Goal: Task Accomplishment & Management: Use online tool/utility

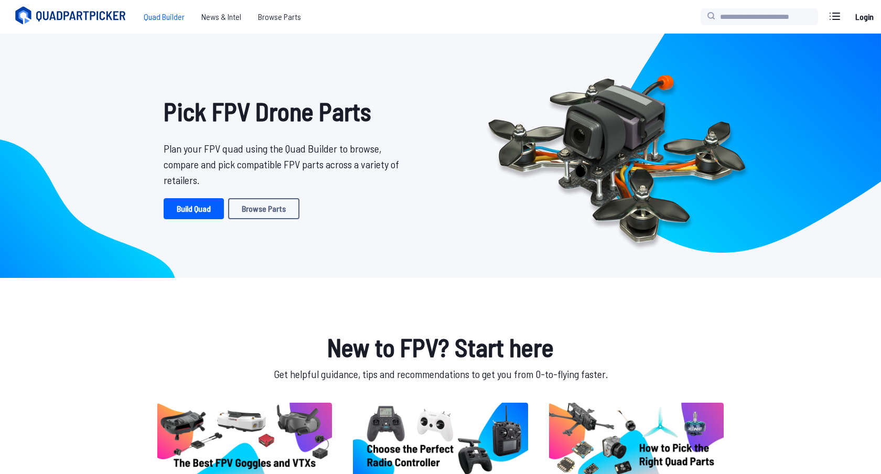
click at [169, 21] on span "Quad Builder" at bounding box center [164, 16] width 58 height 21
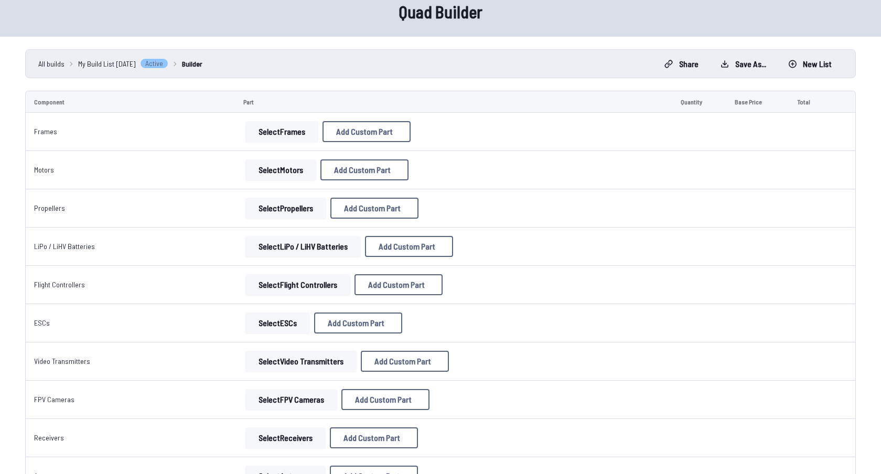
scroll to position [47, 0]
click at [254, 135] on button "Select Frames" at bounding box center [281, 132] width 73 height 21
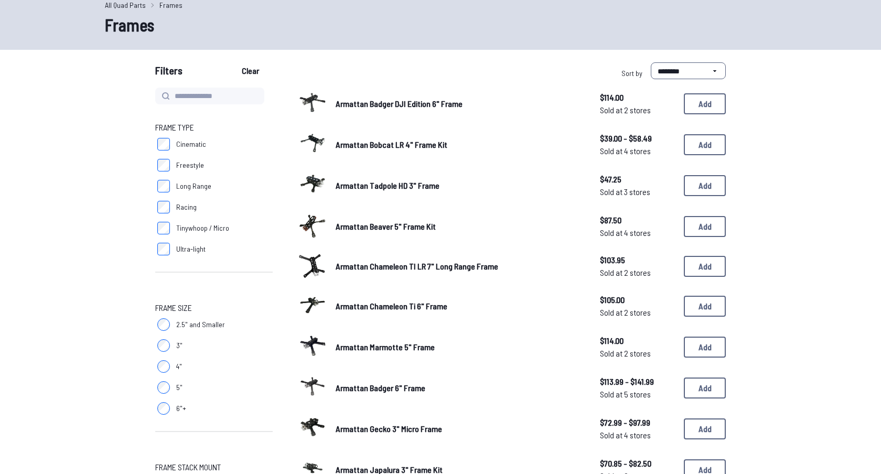
scroll to position [101, 0]
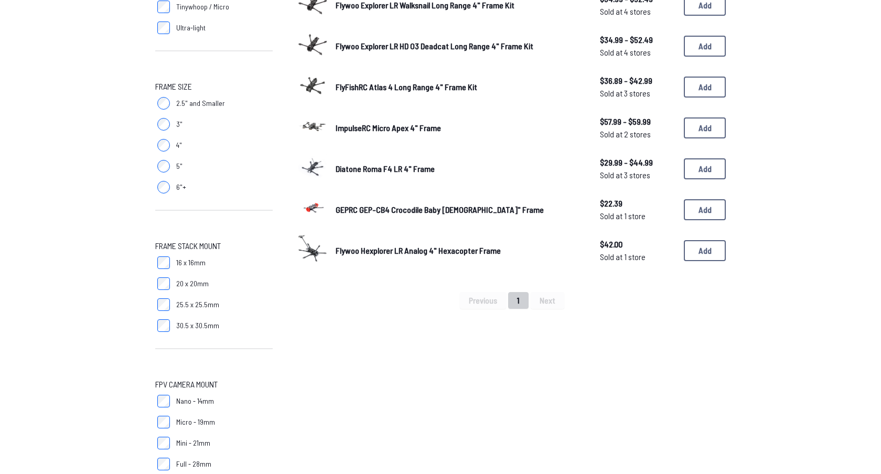
scroll to position [262, 0]
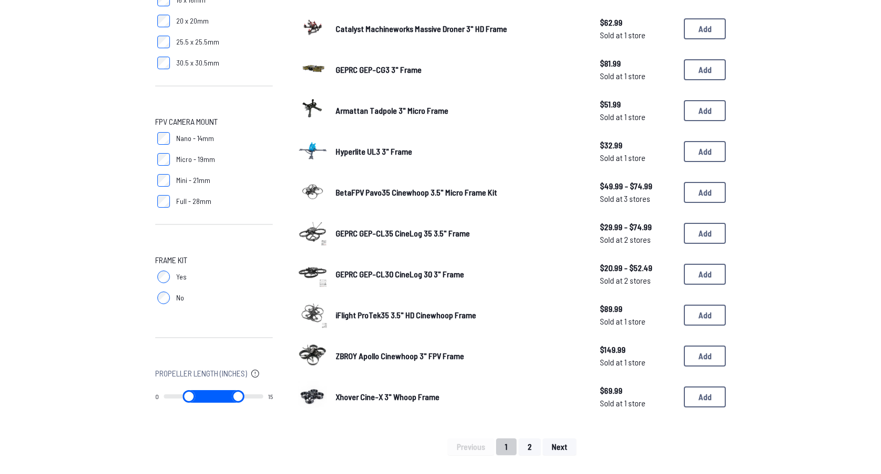
scroll to position [531, 0]
click at [704, 222] on button "Add" at bounding box center [705, 232] width 42 height 21
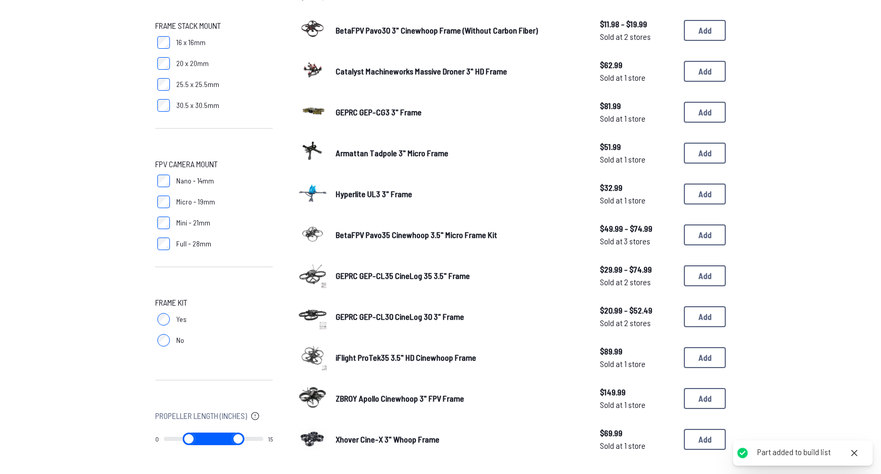
scroll to position [455, 0]
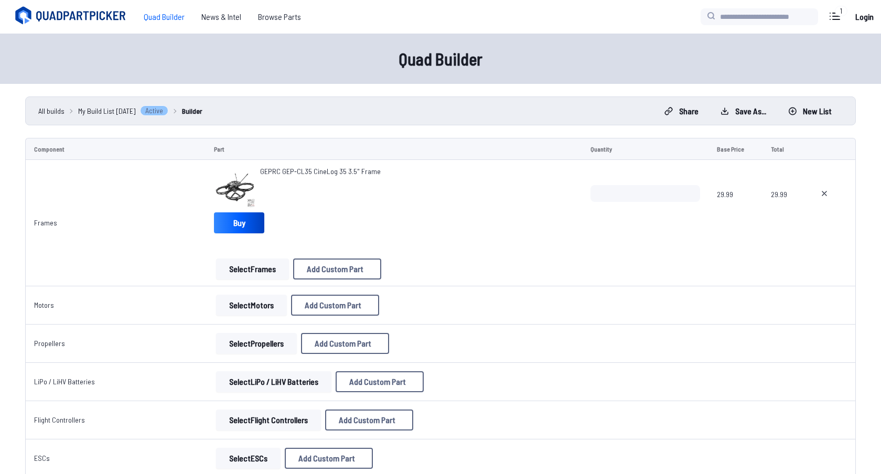
click at [248, 306] on button "Select Motors" at bounding box center [251, 305] width 71 height 21
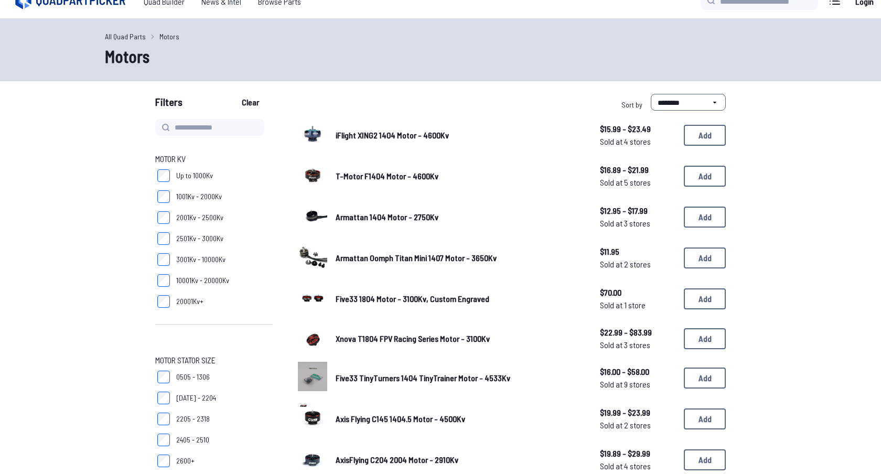
scroll to position [18, 0]
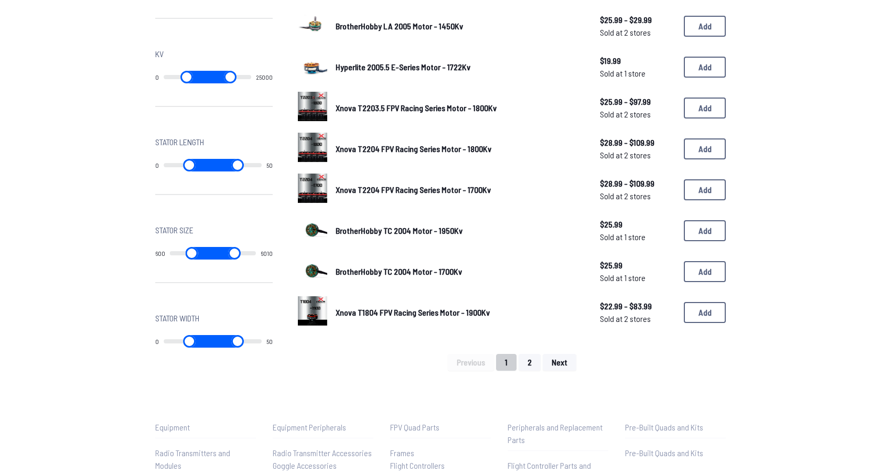
scroll to position [619, 0]
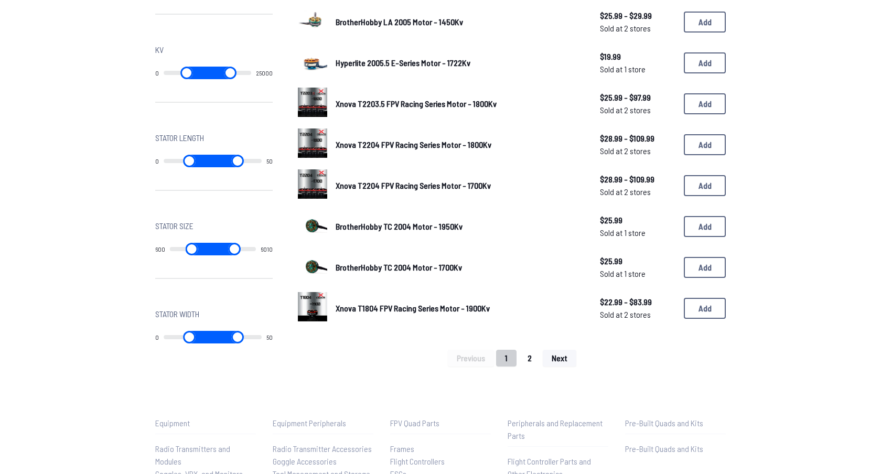
click at [527, 358] on button "2" at bounding box center [530, 358] width 22 height 17
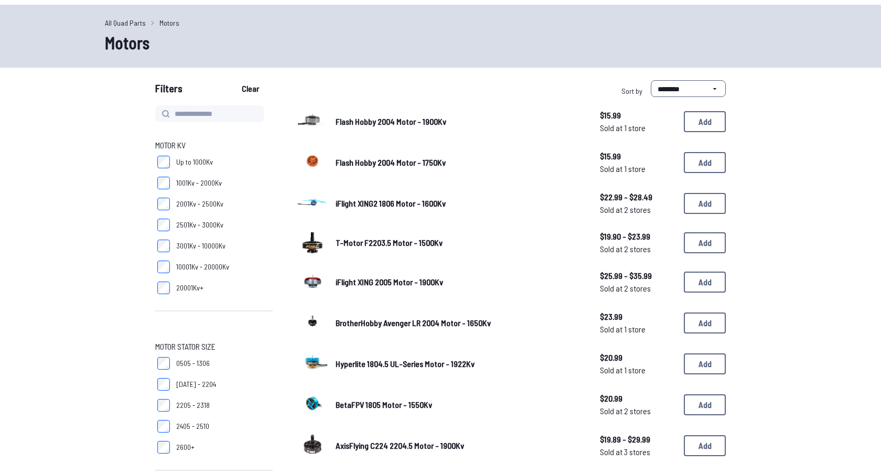
scroll to position [18, 0]
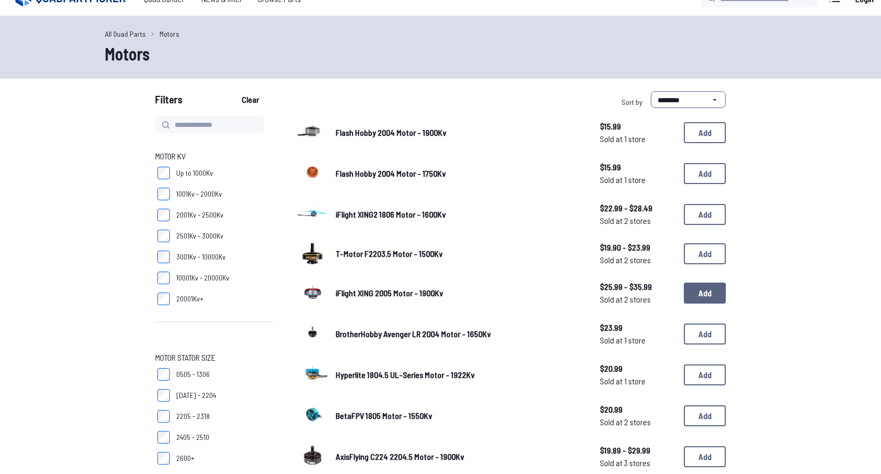
click at [703, 290] on button "Add" at bounding box center [705, 293] width 42 height 21
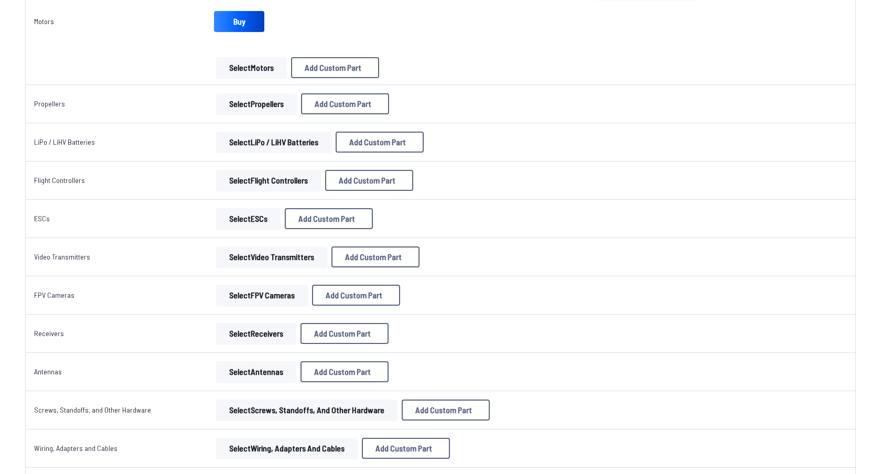
scroll to position [328, 0]
click at [244, 72] on button "Select Motors" at bounding box center [251, 67] width 71 height 21
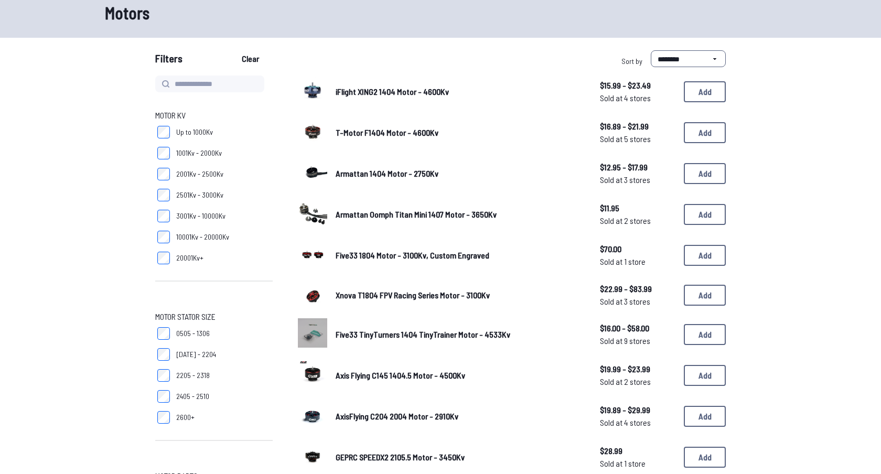
scroll to position [55, 0]
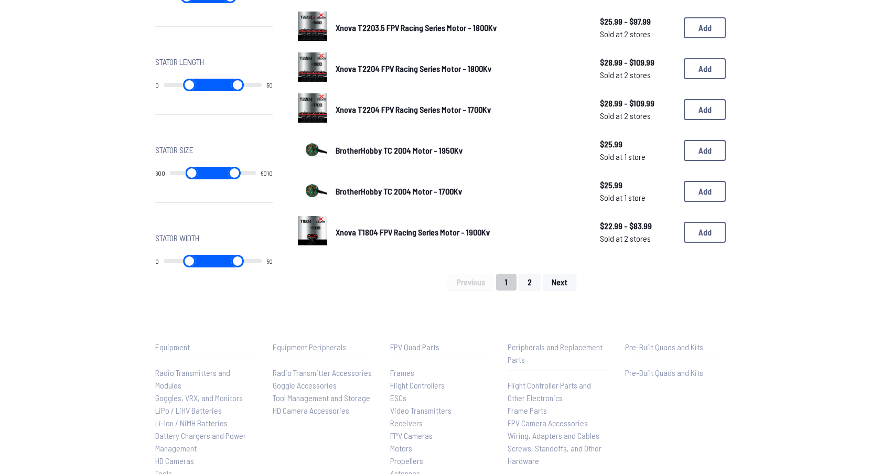
scroll to position [700, 0]
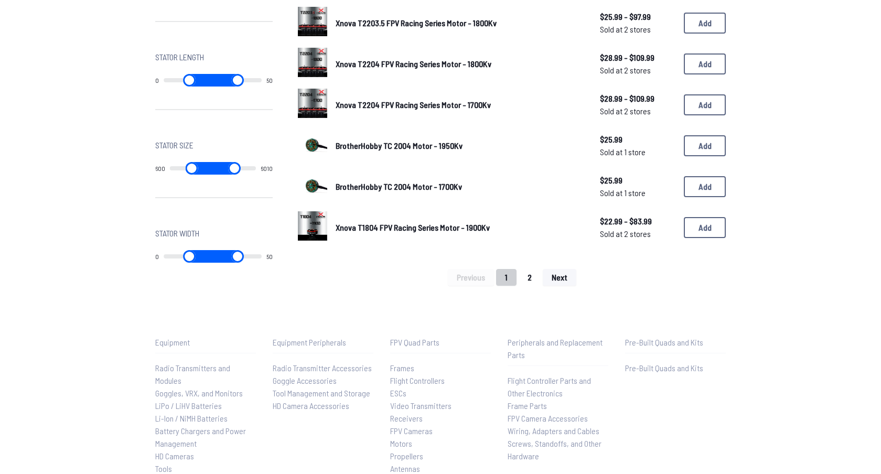
click at [527, 270] on button "2" at bounding box center [530, 277] width 22 height 17
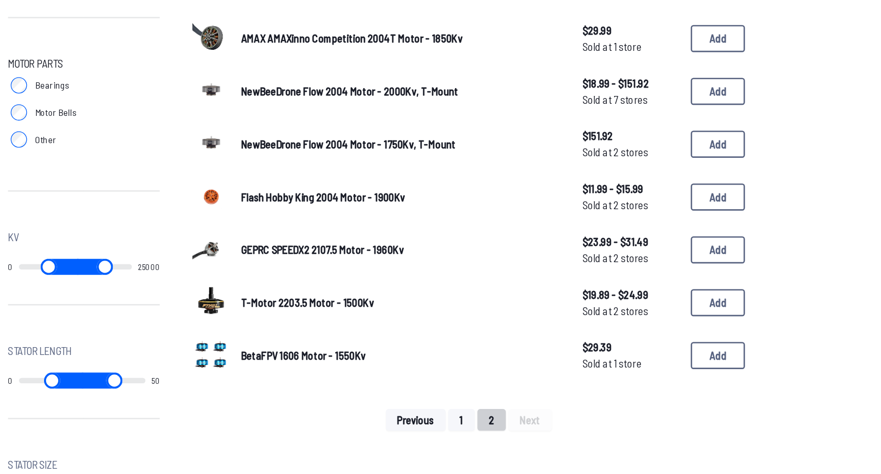
scroll to position [379, 0]
click at [511, 433] on button "1" at bounding box center [506, 431] width 20 height 17
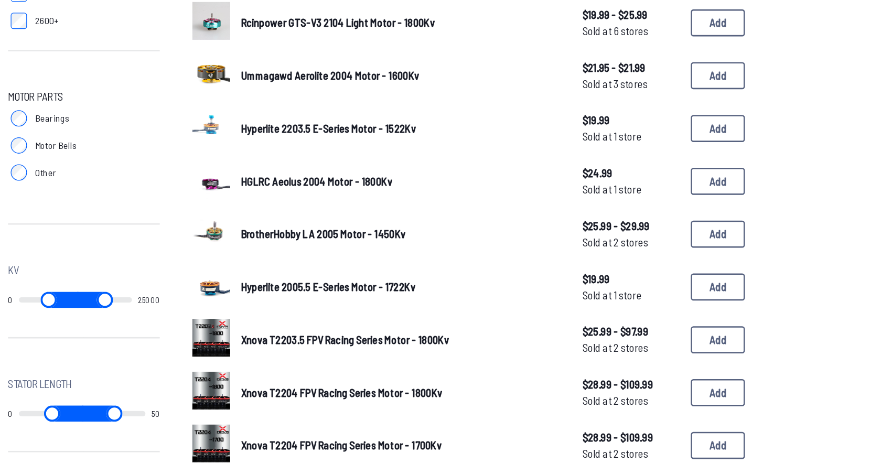
scroll to position [356, 0]
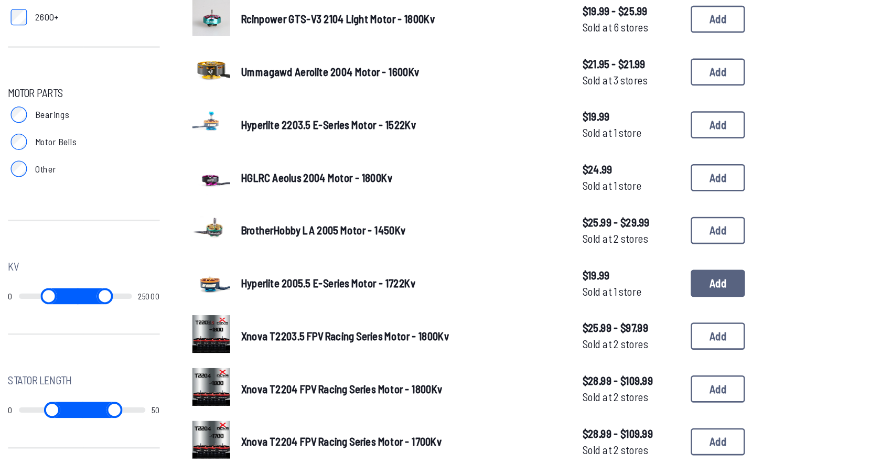
click at [704, 325] on button "Add" at bounding box center [705, 326] width 42 height 21
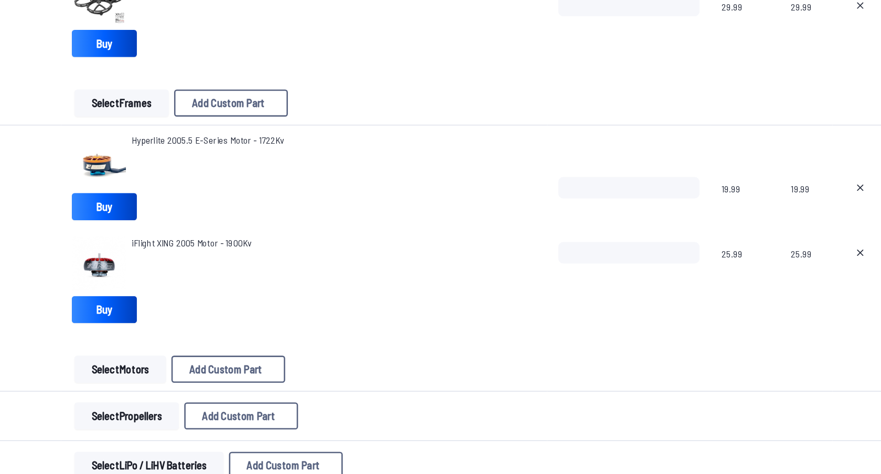
scroll to position [83, 0]
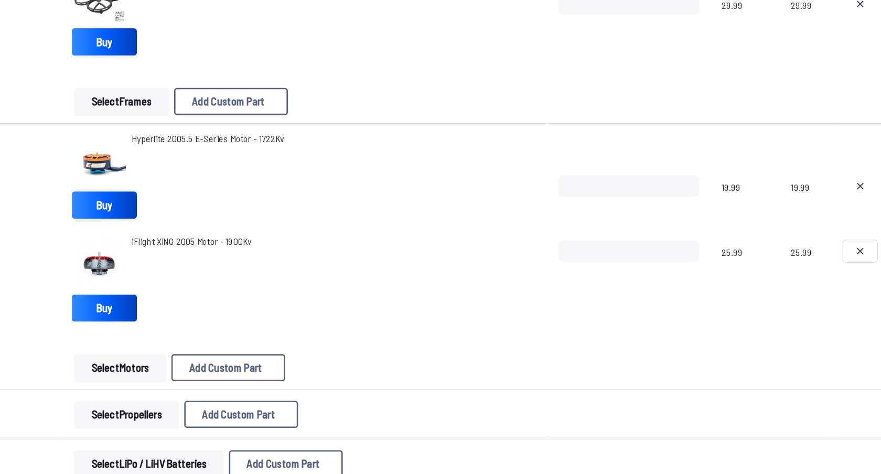
click at [823, 298] on icon at bounding box center [824, 301] width 8 height 8
type textarea "**********"
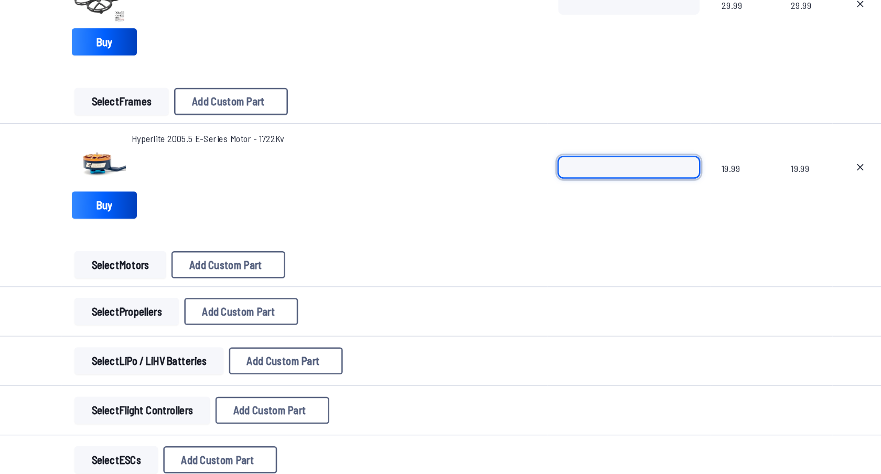
click at [690, 233] on input "*" at bounding box center [646, 236] width 110 height 17
type input "*"
click at [690, 233] on input "*" at bounding box center [646, 236] width 110 height 17
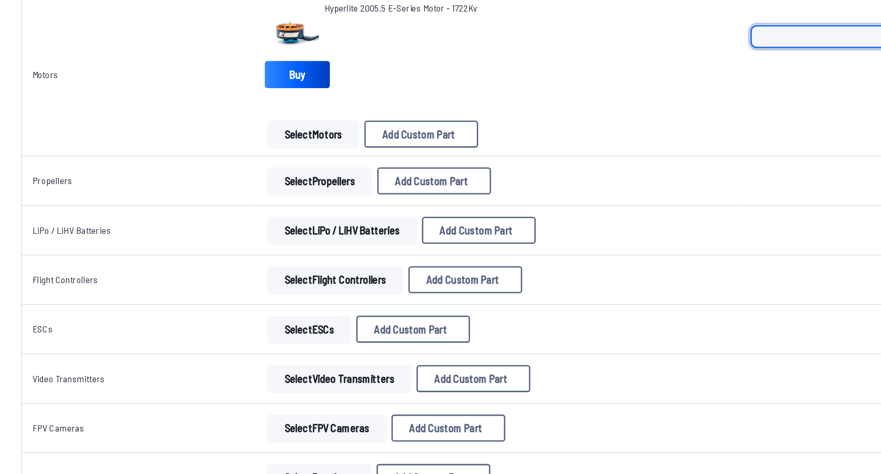
scroll to position [185, 0]
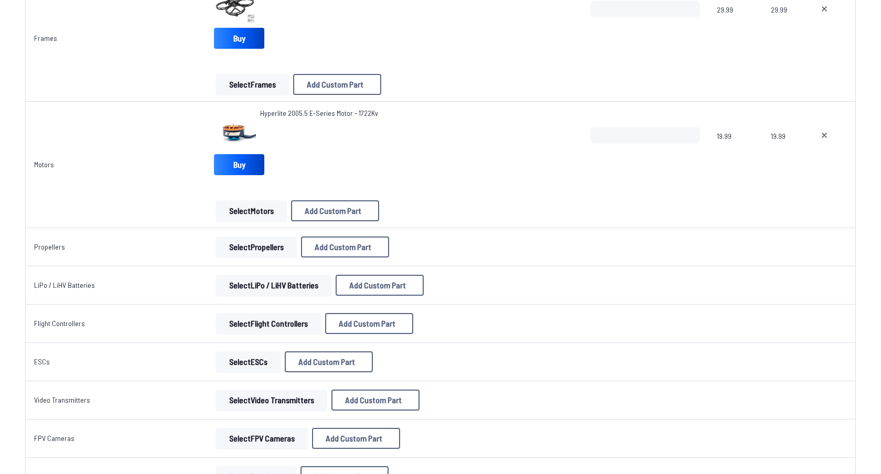
click at [271, 248] on button "Select Propellers" at bounding box center [256, 247] width 81 height 21
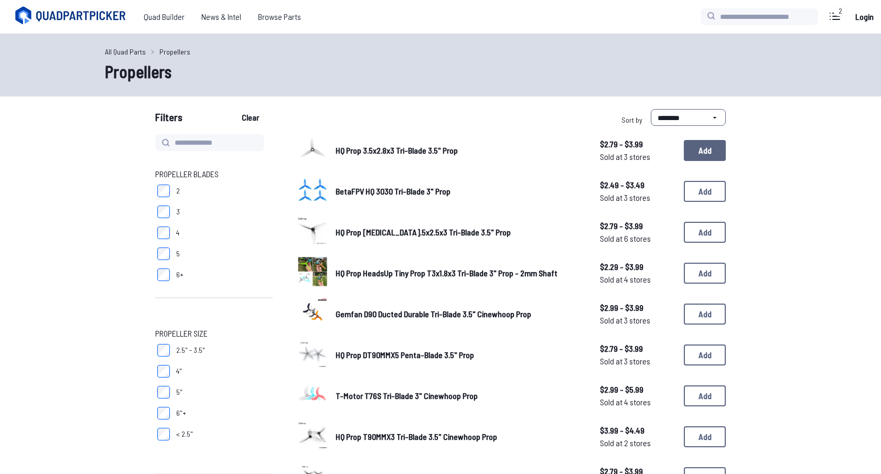
click at [703, 147] on button "Add" at bounding box center [705, 150] width 42 height 21
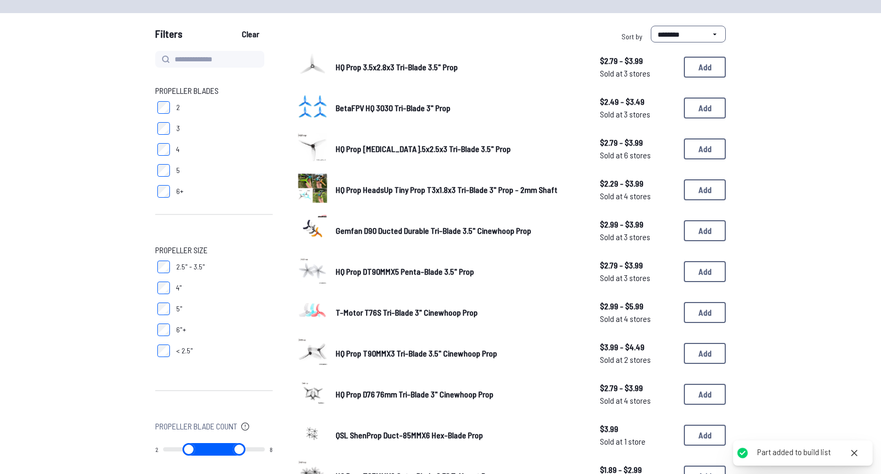
scroll to position [104, 0]
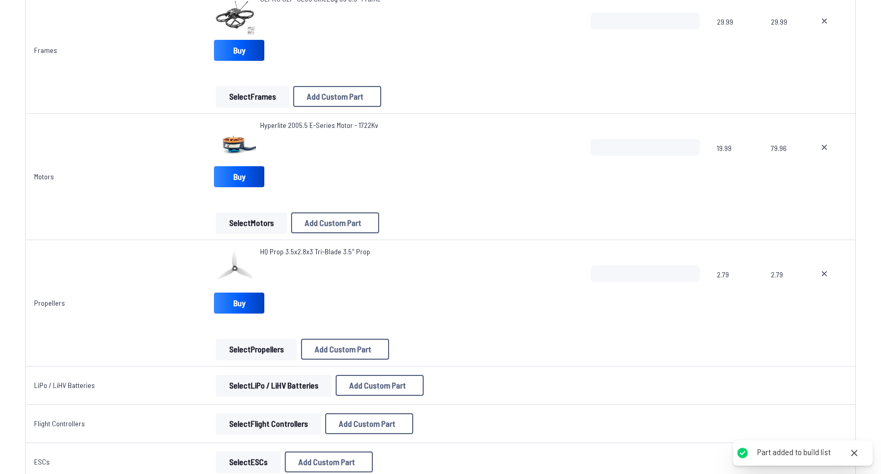
scroll to position [197, 0]
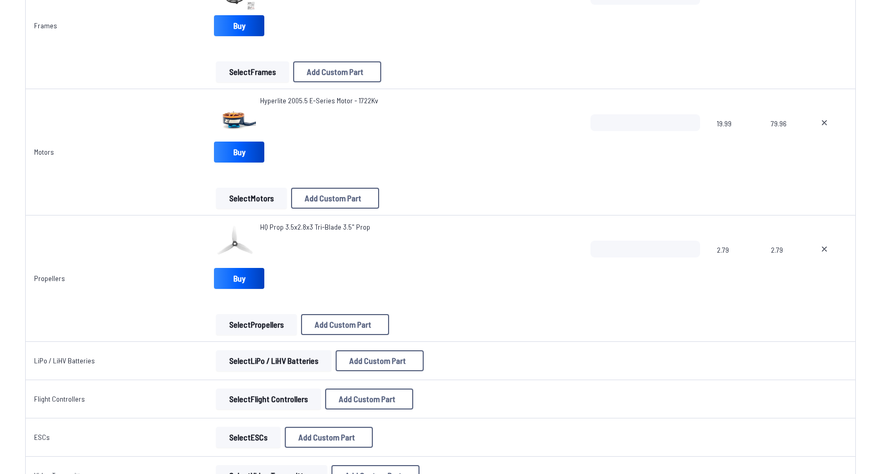
click at [255, 333] on button "Select Propellers" at bounding box center [256, 324] width 81 height 21
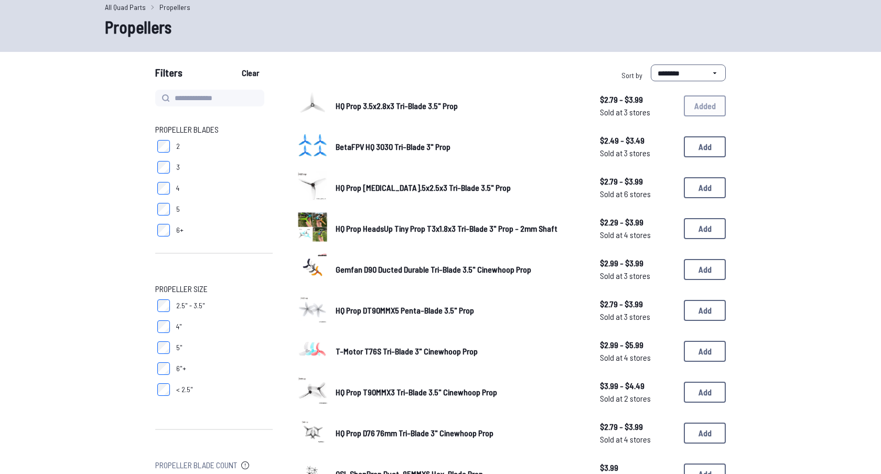
scroll to position [70, 0]
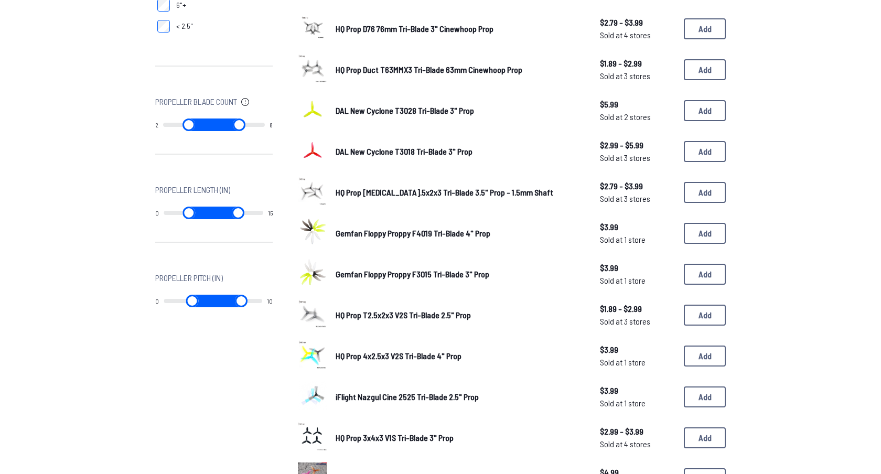
scroll to position [410, 0]
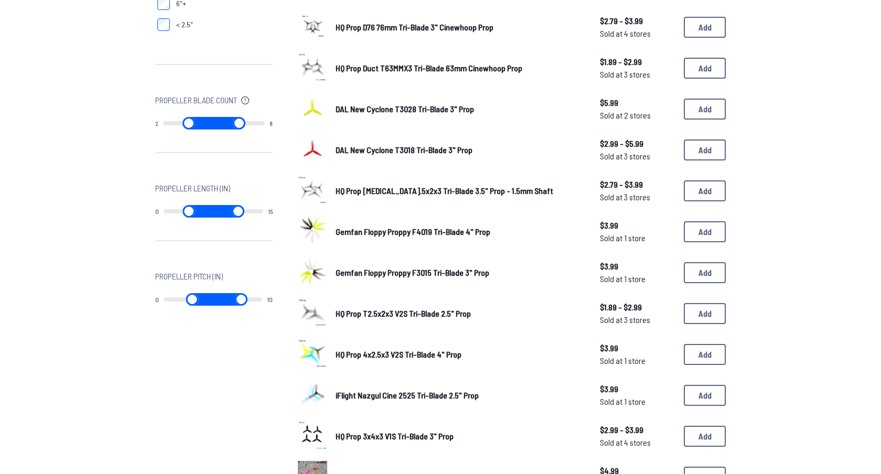
click at [485, 187] on span "HQ Prop [MEDICAL_DATA].5x2x3 Tri-Blade 3.5" Prop - 1.5mm Shaft" at bounding box center [445, 191] width 218 height 10
click at [697, 184] on button "Add" at bounding box center [705, 190] width 42 height 21
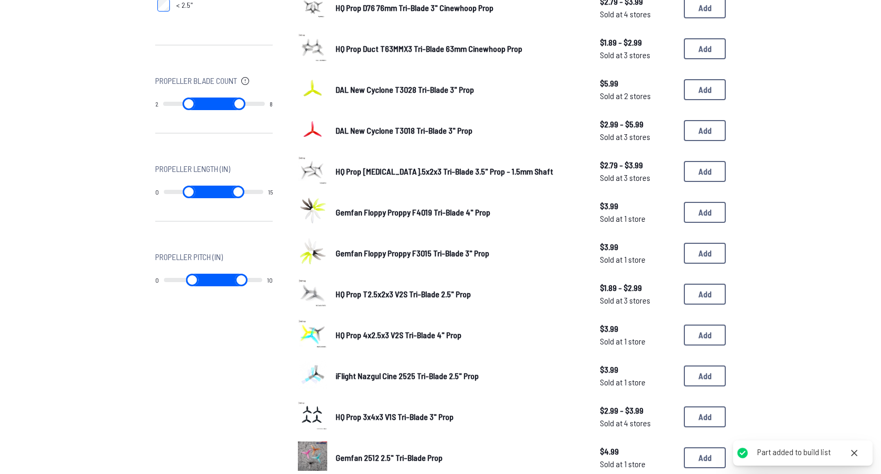
scroll to position [433, 0]
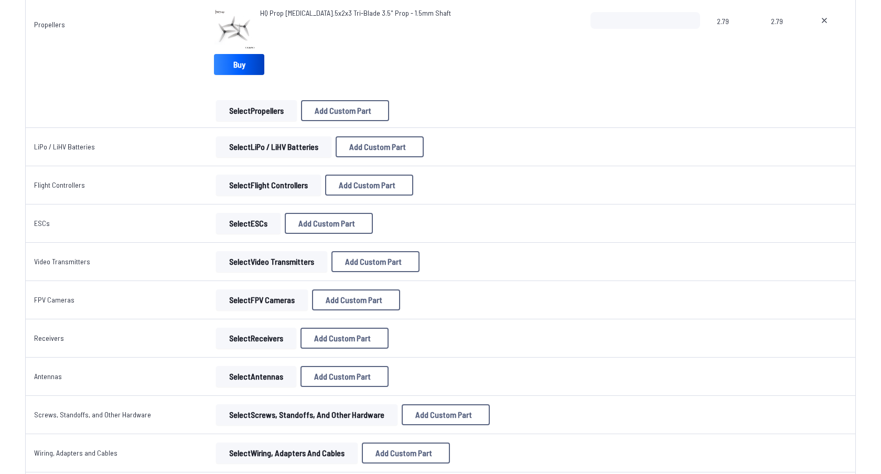
scroll to position [495, 0]
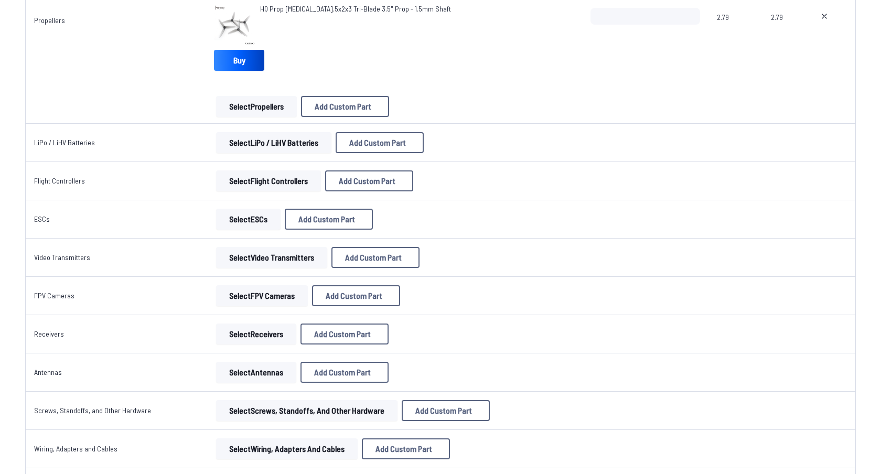
click at [264, 147] on button "Select LiPo / LiHV Batteries" at bounding box center [273, 142] width 115 height 21
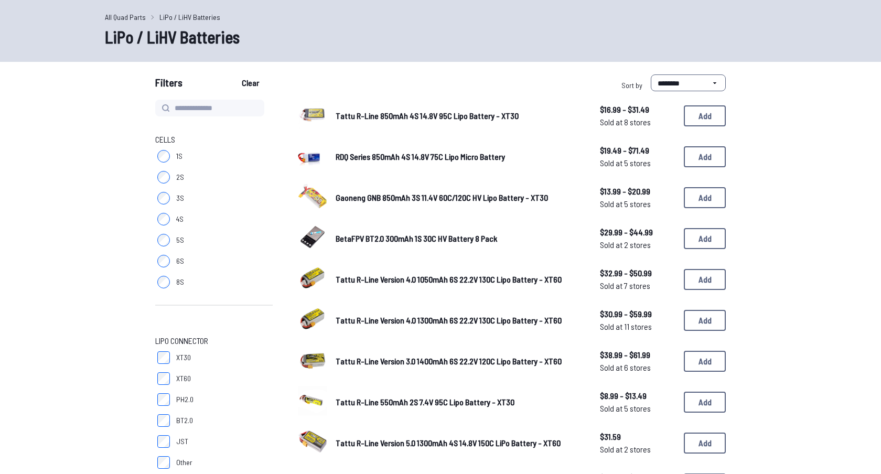
scroll to position [55, 0]
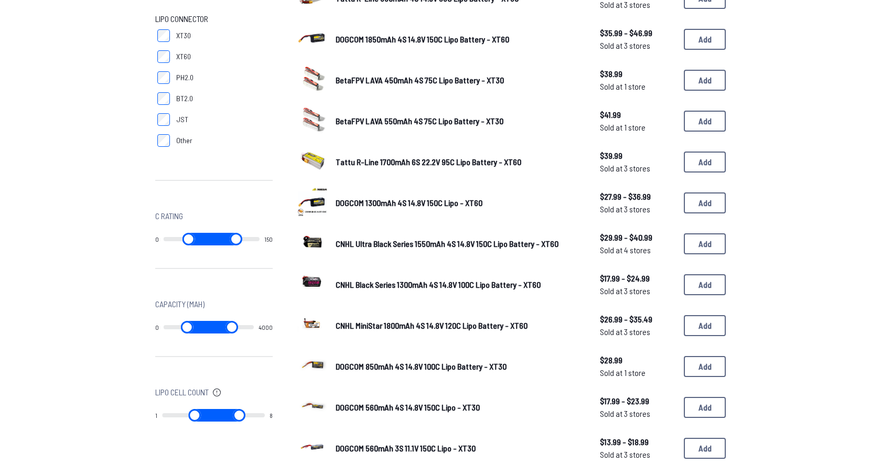
scroll to position [361, 0]
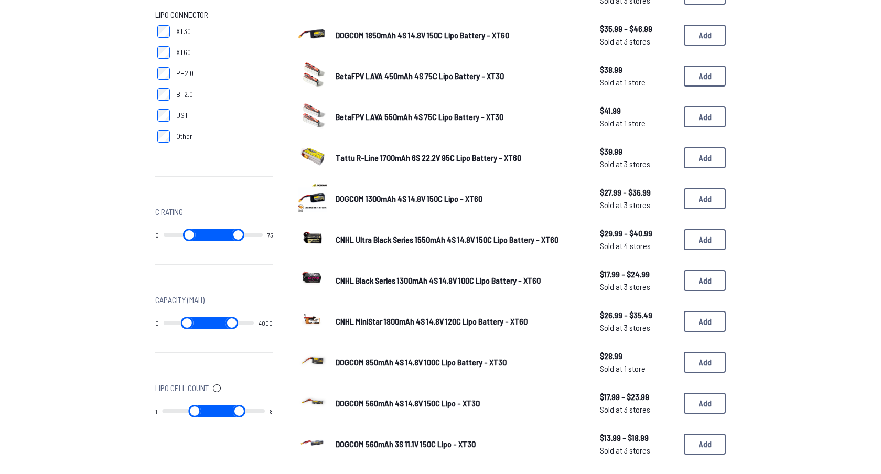
drag, startPoint x: 252, startPoint y: 234, endPoint x: 213, endPoint y: 234, distance: 38.8
type input "**"
click at [213, 234] on input "range" at bounding box center [238, 235] width 50 height 13
type input "**"
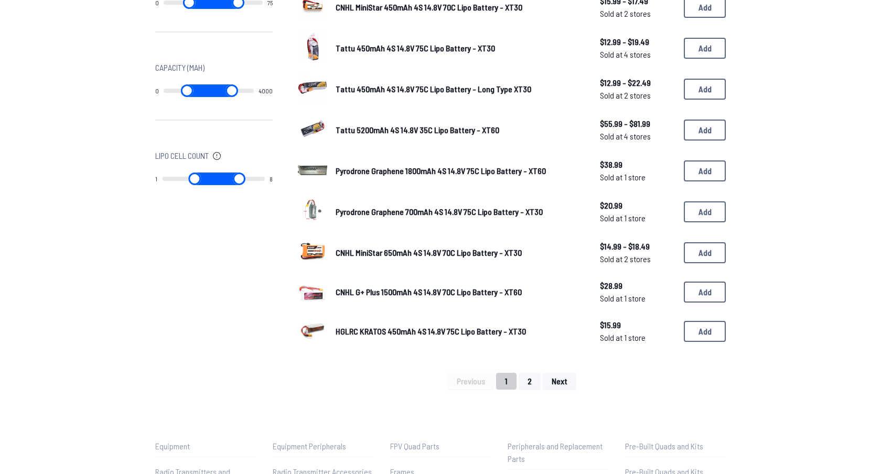
scroll to position [592, 0]
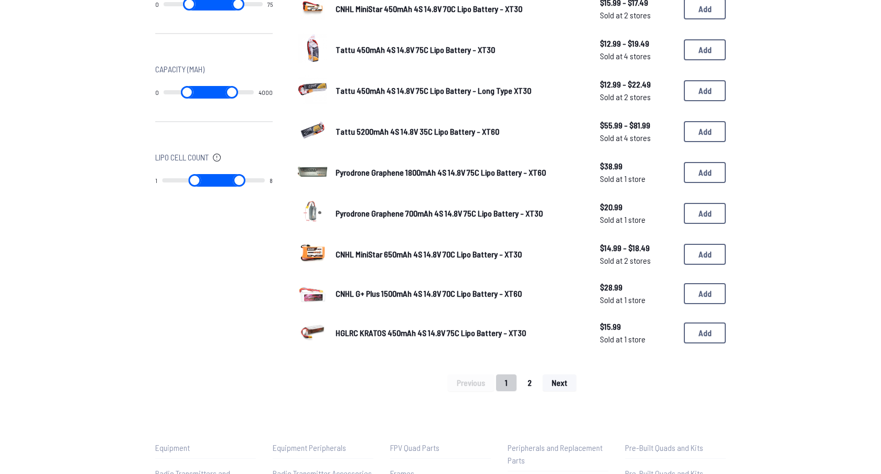
click at [528, 374] on button "2" at bounding box center [530, 382] width 22 height 17
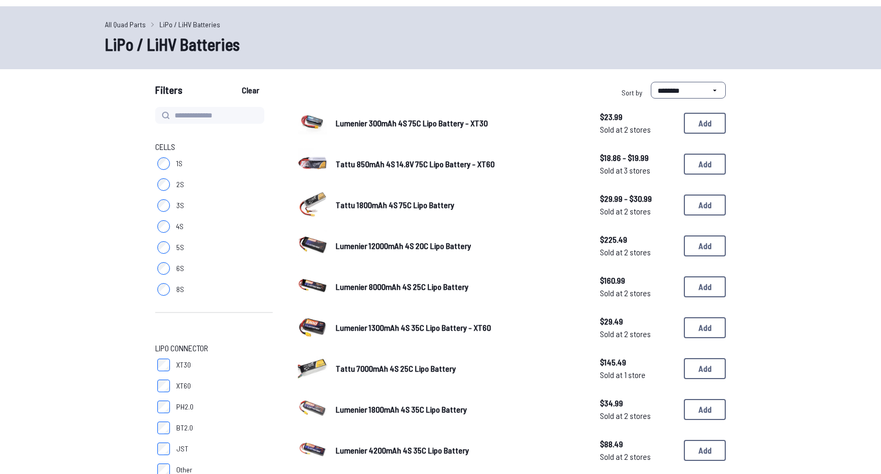
scroll to position [24, 0]
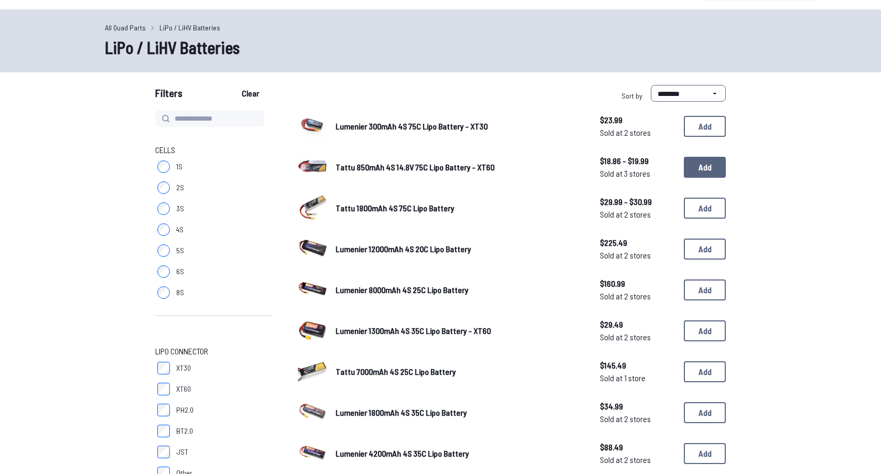
click at [696, 165] on button "Add" at bounding box center [705, 167] width 42 height 21
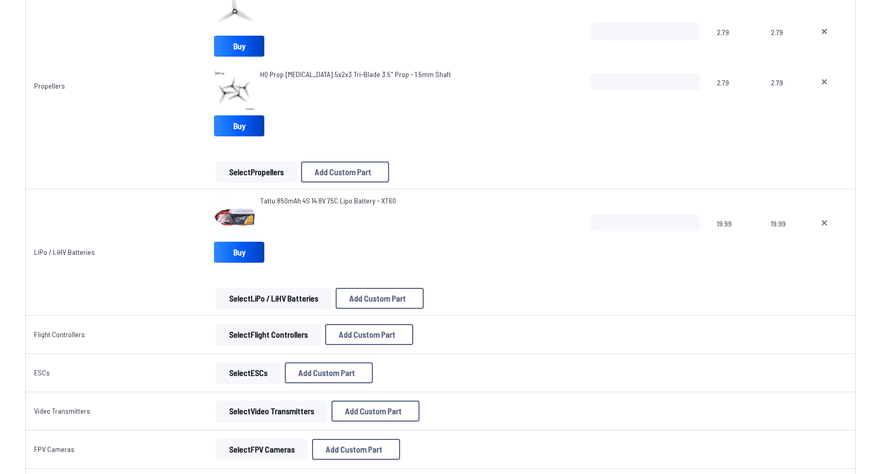
scroll to position [433, 0]
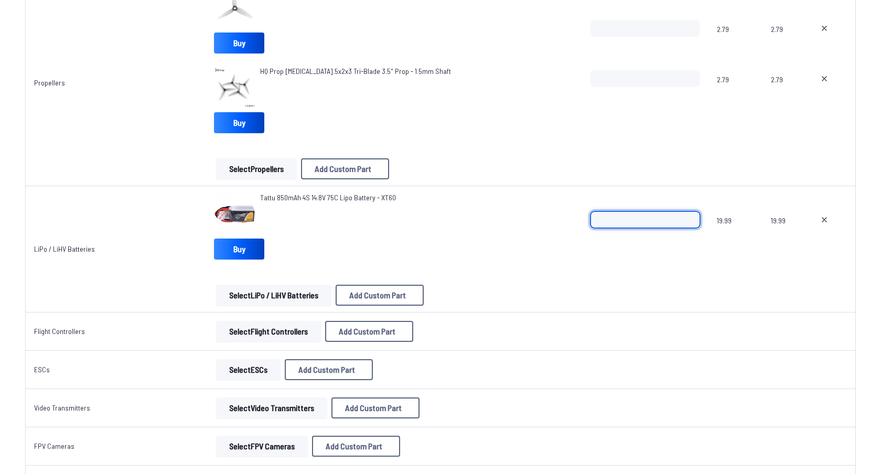
click at [687, 216] on input "*" at bounding box center [646, 219] width 110 height 17
click at [687, 215] on input "*" at bounding box center [646, 219] width 110 height 17
click at [692, 226] on input "*" at bounding box center [646, 219] width 110 height 17
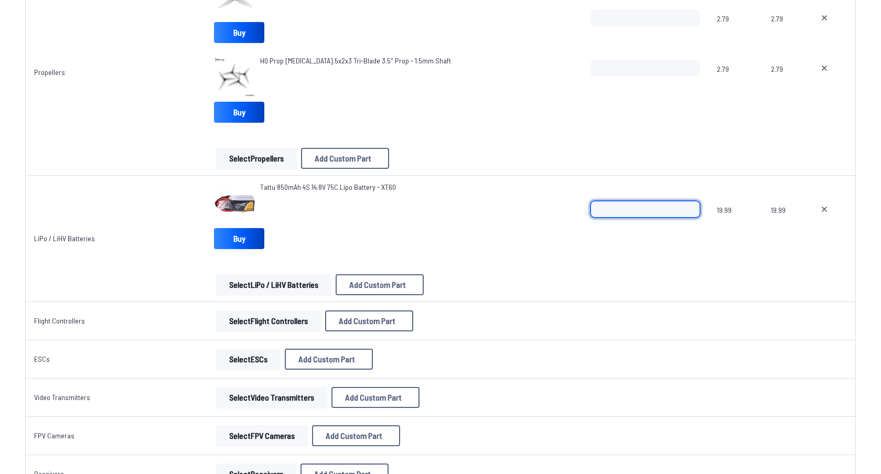
scroll to position [446, 0]
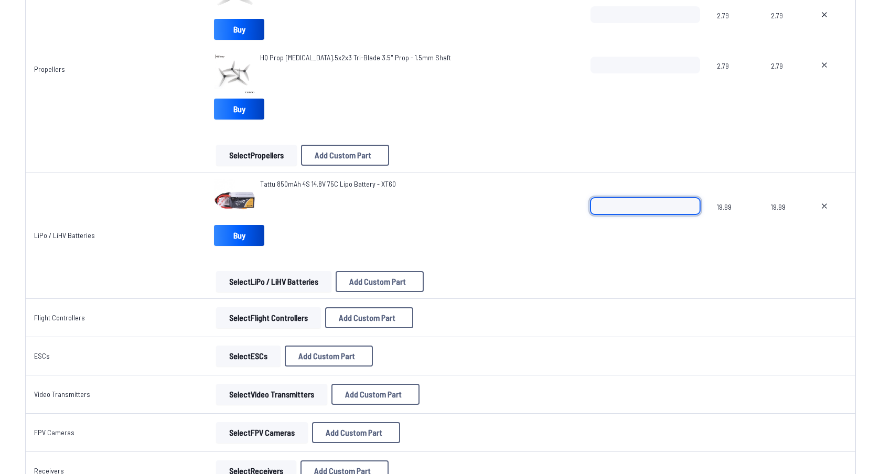
click at [690, 201] on input "*" at bounding box center [646, 206] width 110 height 17
type input "*"
click at [690, 201] on input "*" at bounding box center [646, 206] width 110 height 17
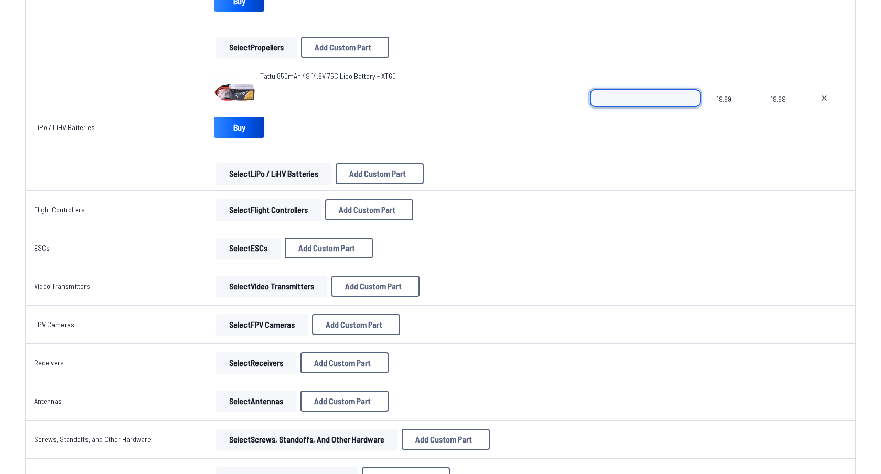
scroll to position [563, 0]
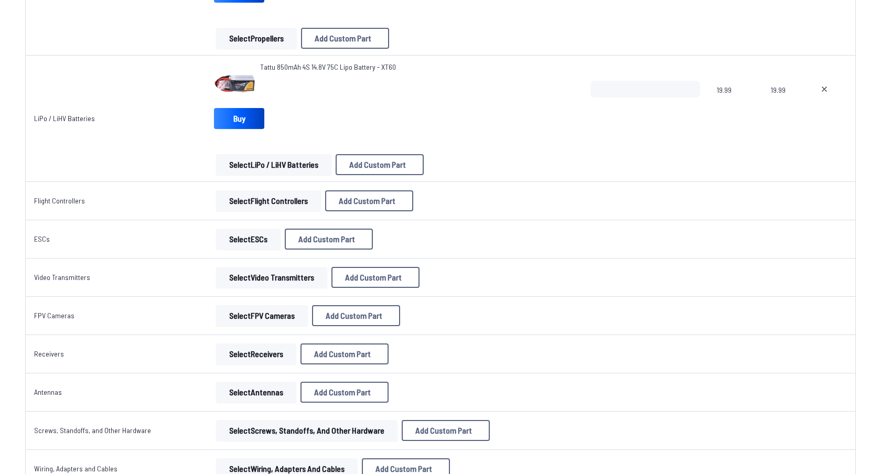
click at [286, 202] on button "Select Flight Controllers" at bounding box center [268, 200] width 105 height 21
click at [242, 199] on button "Select Flight Controllers" at bounding box center [268, 200] width 105 height 21
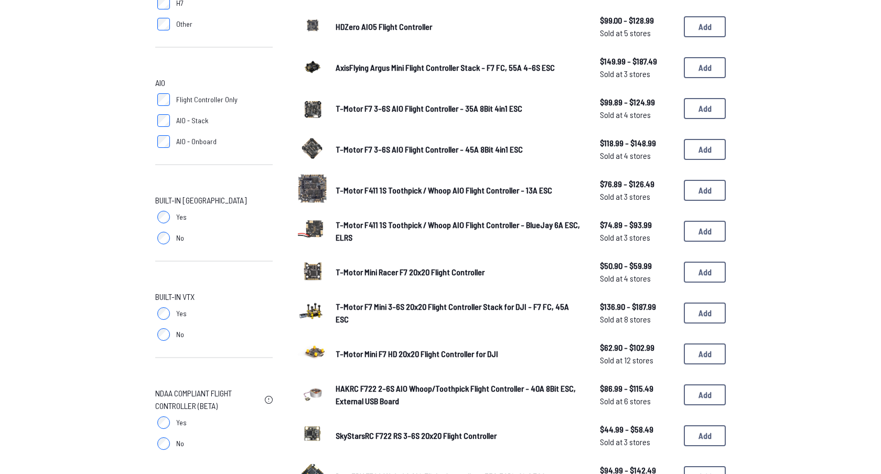
scroll to position [406, 0]
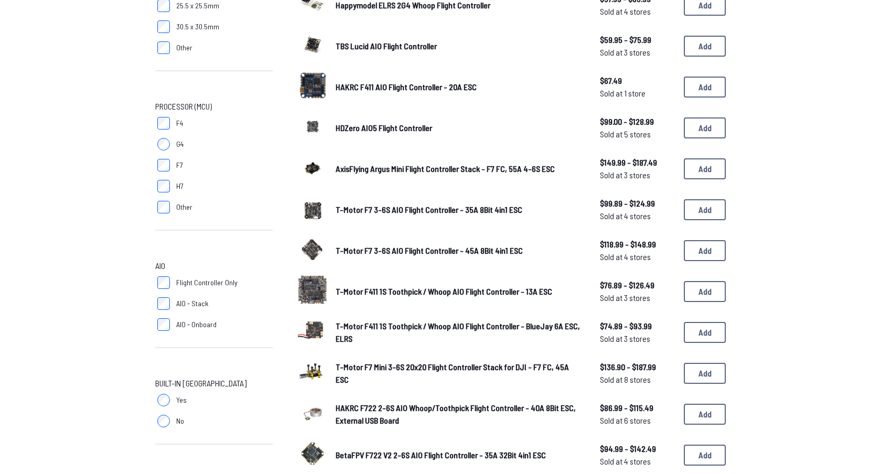
scroll to position [242, 0]
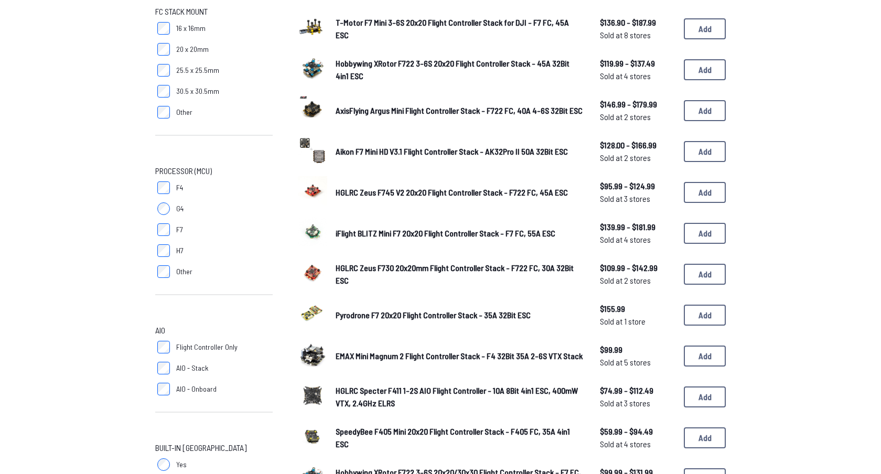
scroll to position [164, 0]
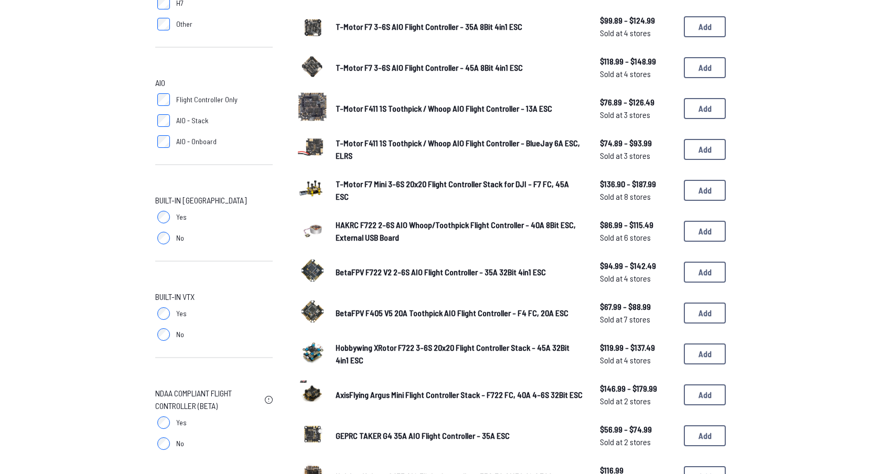
scroll to position [408, 0]
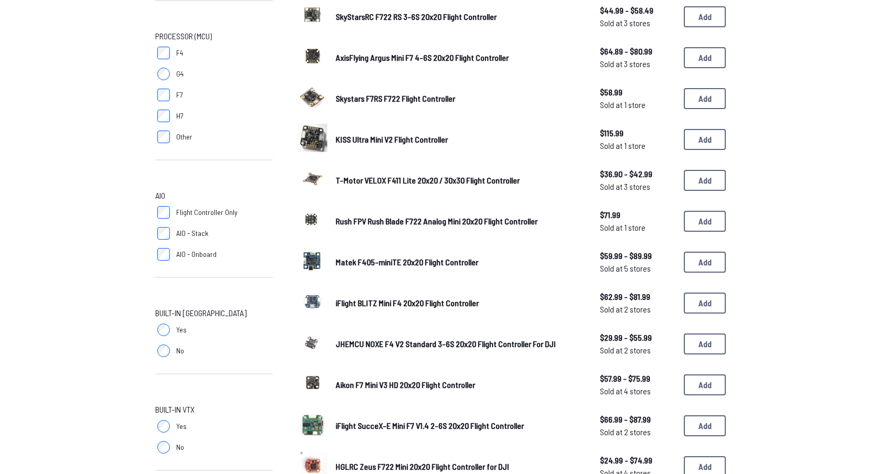
scroll to position [367, 0]
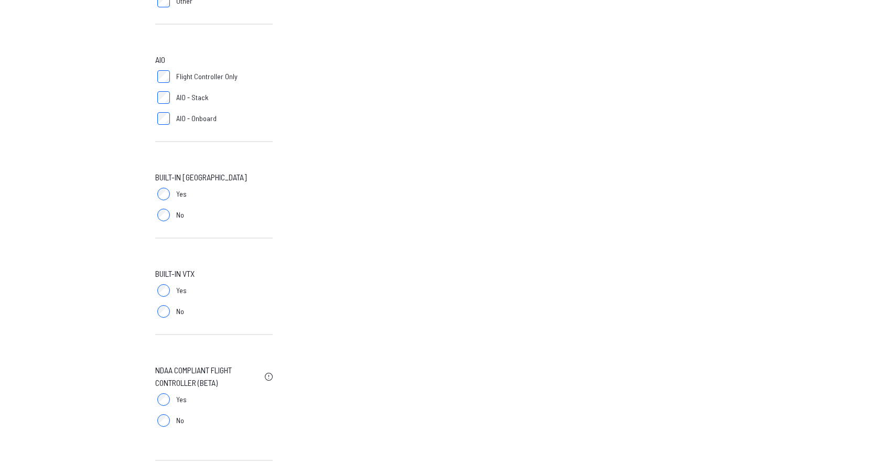
scroll to position [435, 0]
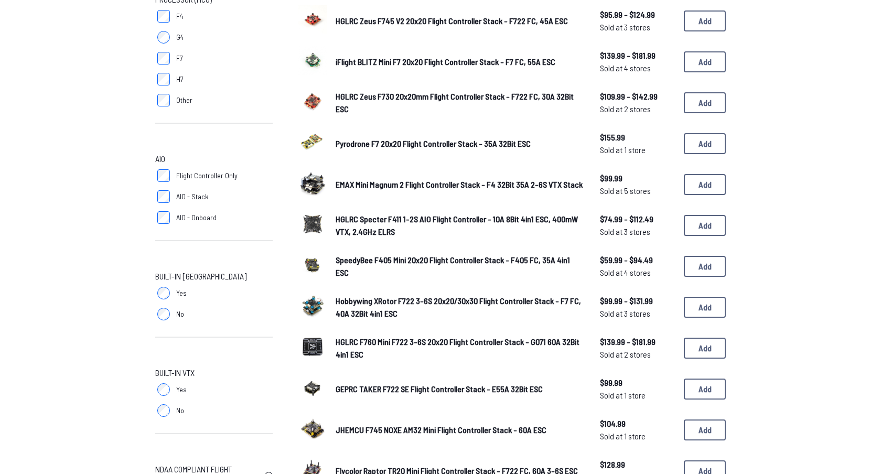
scroll to position [338, 0]
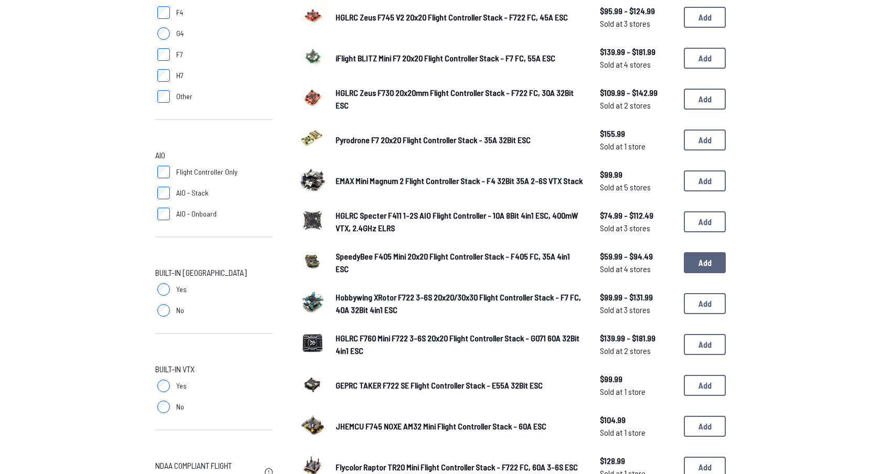
click at [701, 264] on button "Add" at bounding box center [705, 262] width 42 height 21
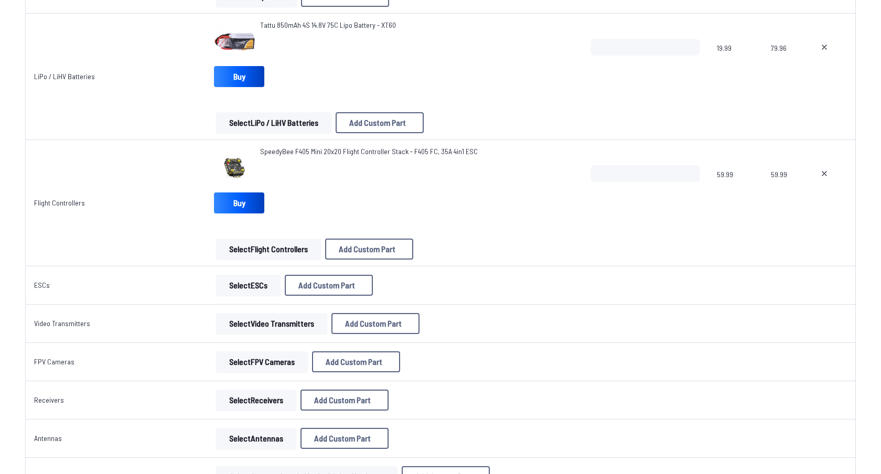
scroll to position [607, 0]
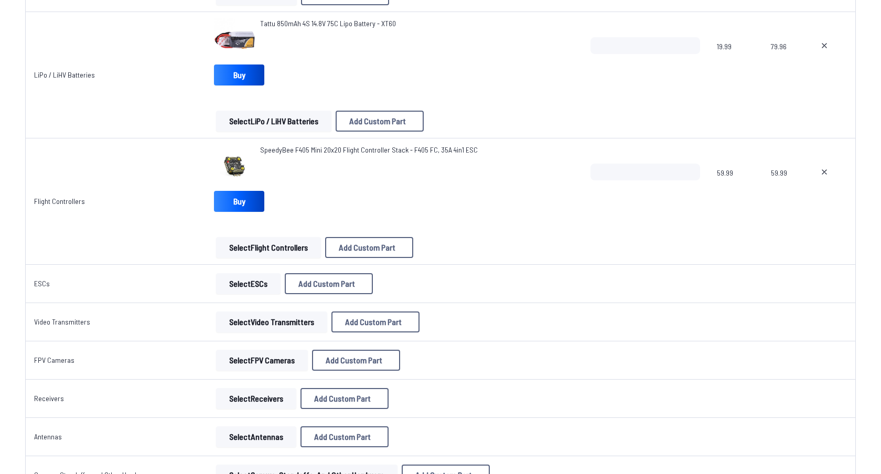
click at [256, 325] on button "Select Video Transmitters" at bounding box center [271, 322] width 111 height 21
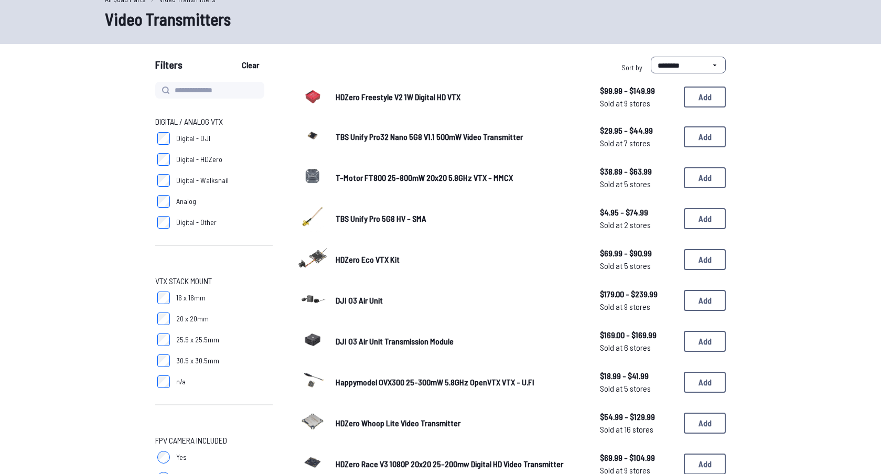
scroll to position [44, 0]
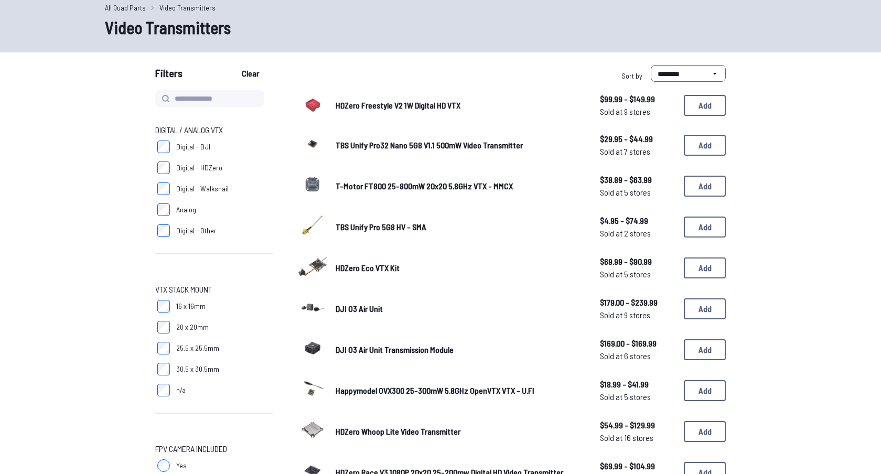
click at [184, 211] on span "Analog" at bounding box center [186, 210] width 20 height 10
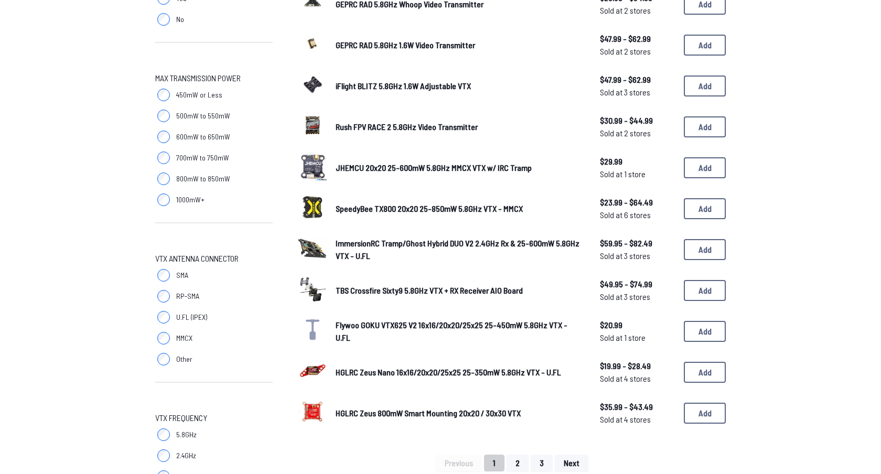
scroll to position [513, 0]
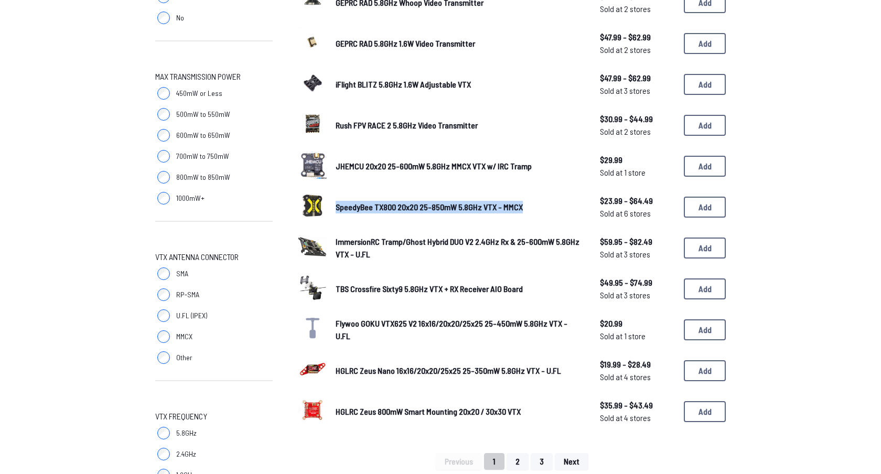
drag, startPoint x: 334, startPoint y: 201, endPoint x: 532, endPoint y: 210, distance: 198.4
click at [532, 210] on div "SpeedyBee TX800 20x20 25-850mW 5.8GHz VTX - MMCX $23.99 - $64.49 Sold at 6 stor…" at bounding box center [512, 207] width 428 height 33
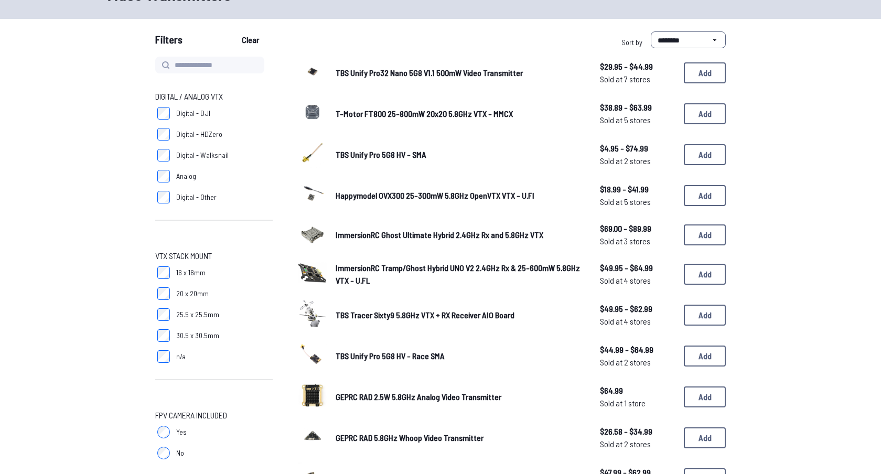
scroll to position [82, 0]
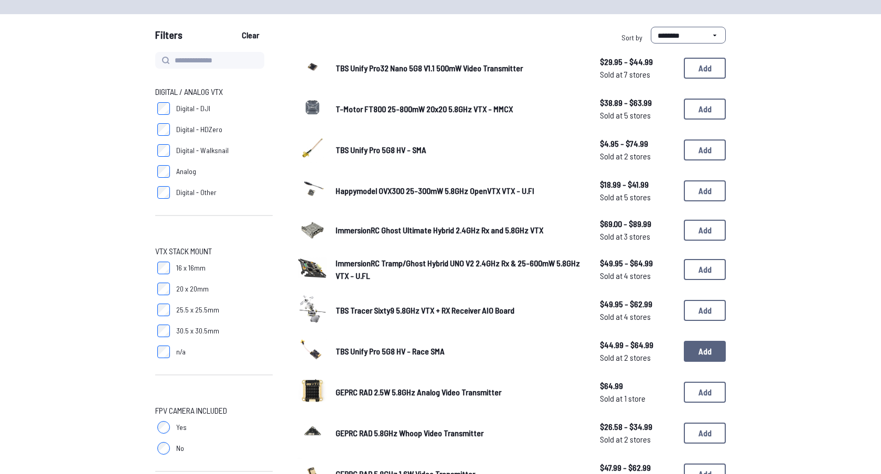
click at [692, 345] on button "Add" at bounding box center [705, 351] width 42 height 21
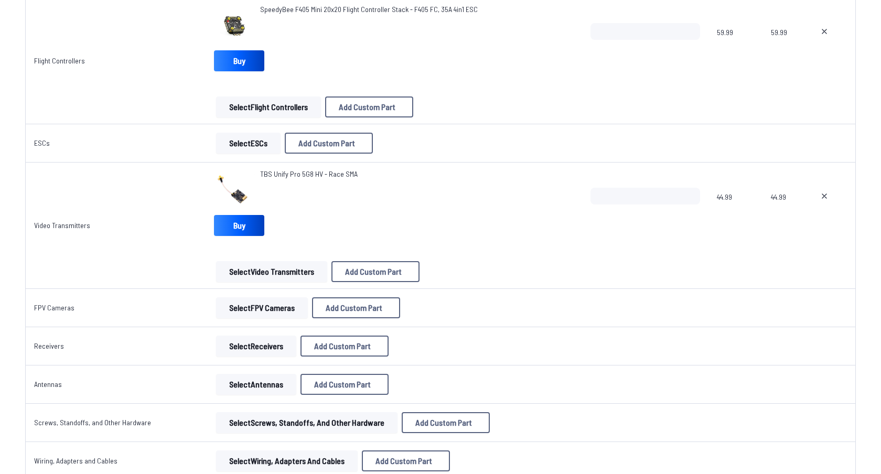
scroll to position [748, 0]
click at [251, 315] on button "Select FPV Cameras" at bounding box center [262, 307] width 92 height 21
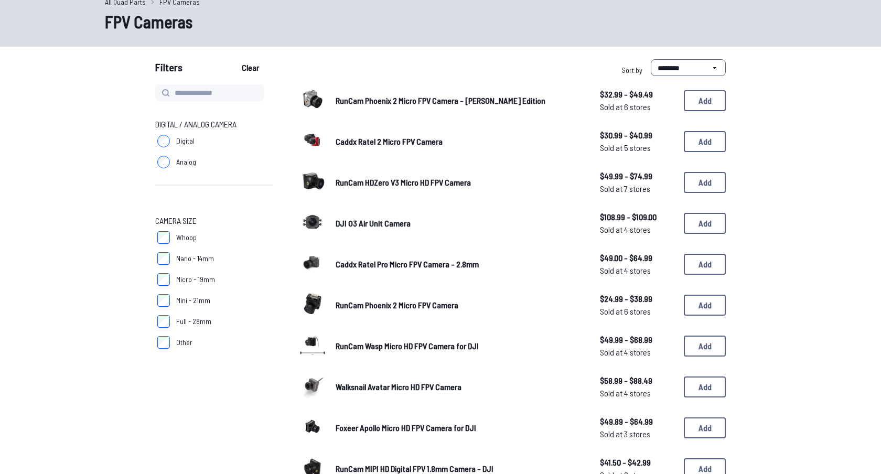
scroll to position [51, 0]
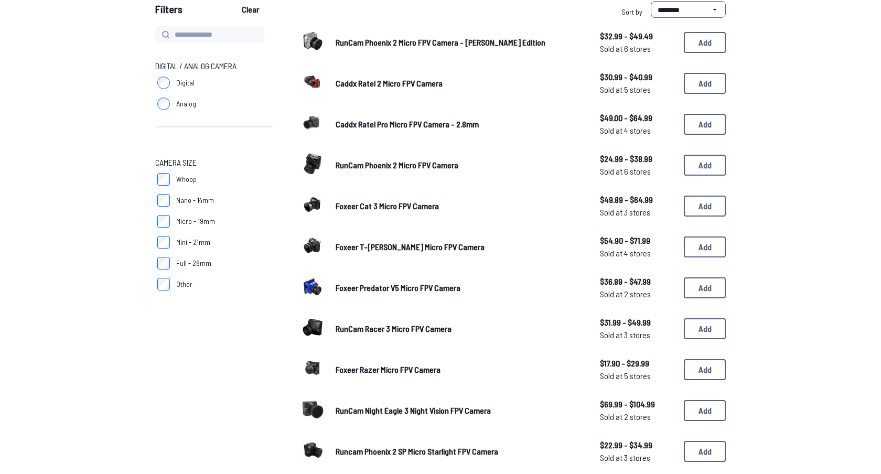
scroll to position [126, 0]
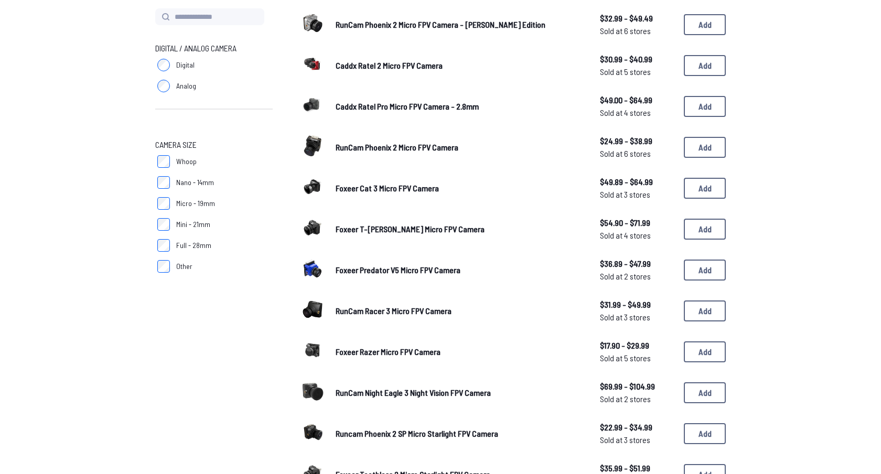
click at [303, 307] on img at bounding box center [312, 309] width 29 height 29
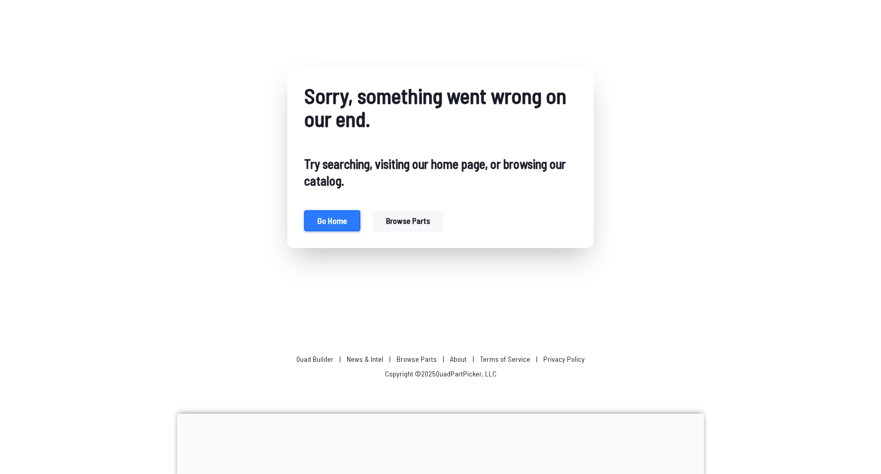
click at [346, 222] on button "Go home" at bounding box center [332, 220] width 56 height 21
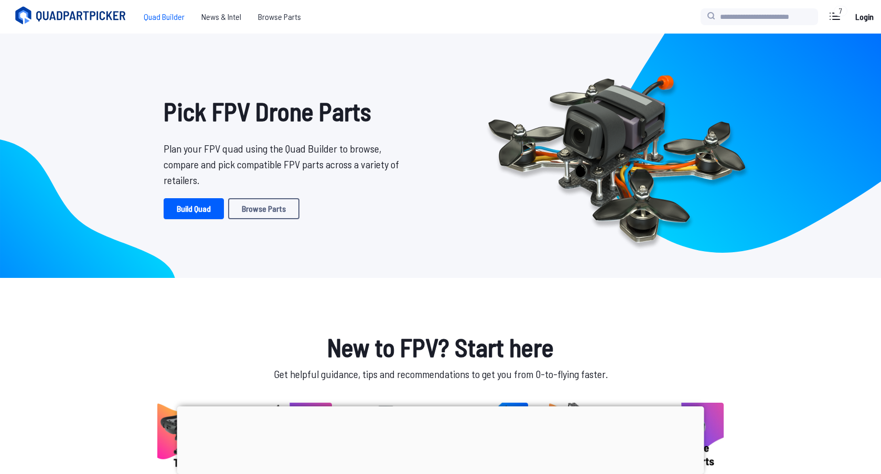
click at [167, 18] on span "Quad Builder" at bounding box center [164, 16] width 58 height 21
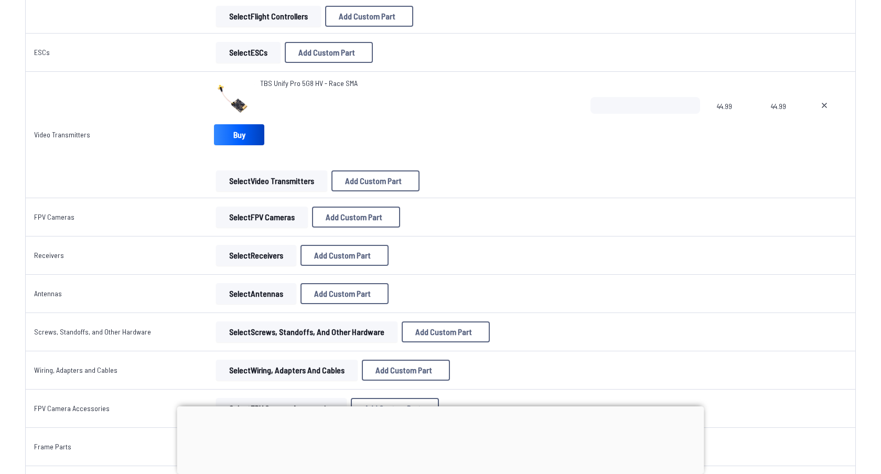
scroll to position [891, 0]
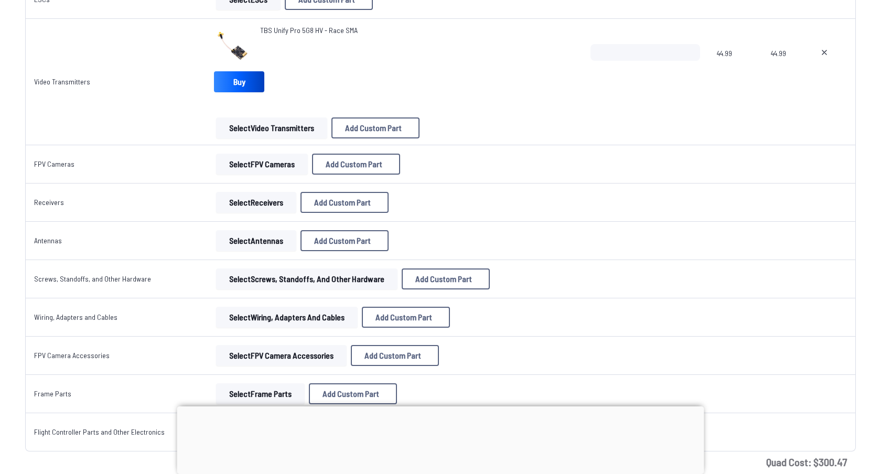
click at [269, 162] on button "Select FPV Cameras" at bounding box center [262, 164] width 92 height 21
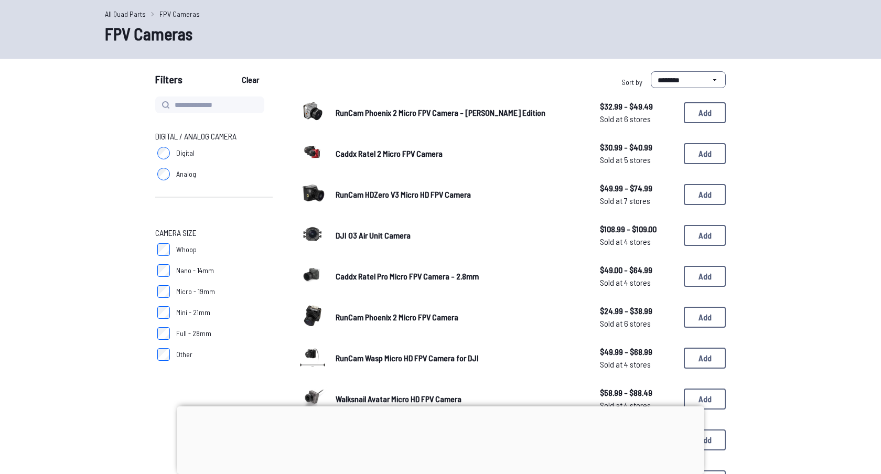
scroll to position [40, 0]
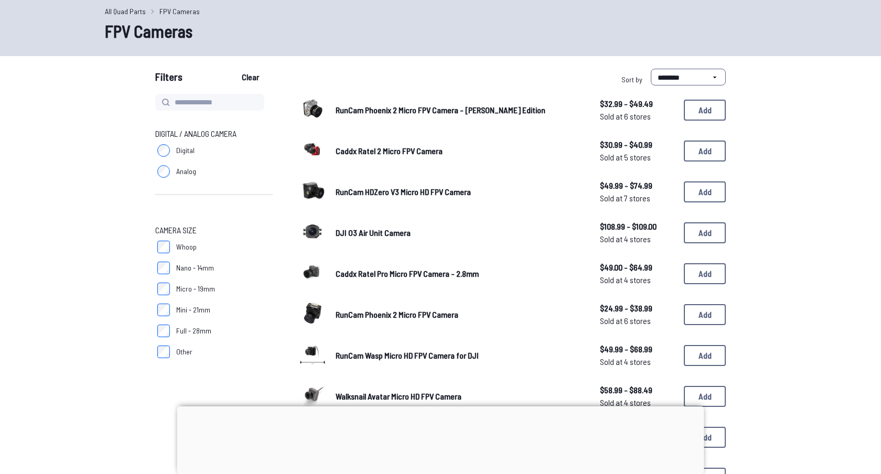
click at [178, 176] on span "Analog" at bounding box center [186, 171] width 20 height 10
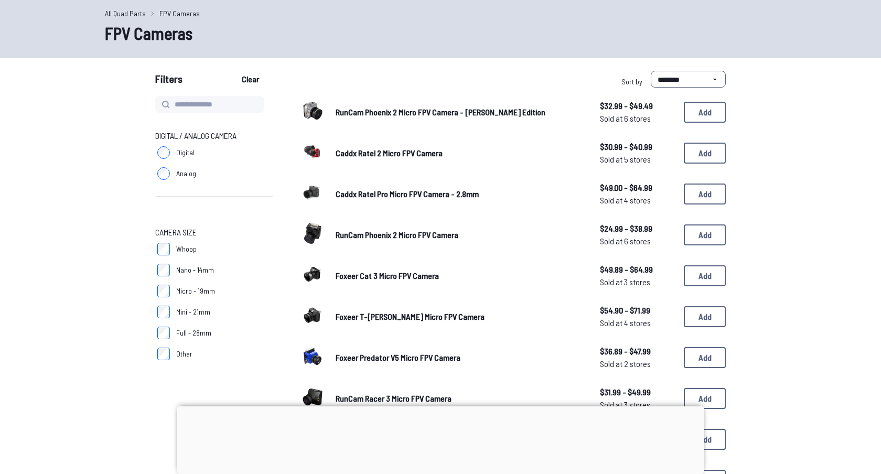
scroll to position [39, 0]
click at [694, 238] on button "Add" at bounding box center [705, 234] width 42 height 21
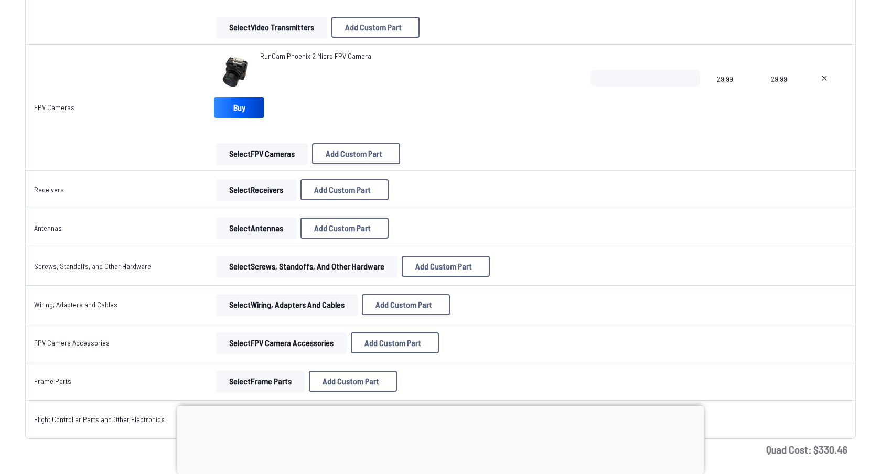
scroll to position [996, 0]
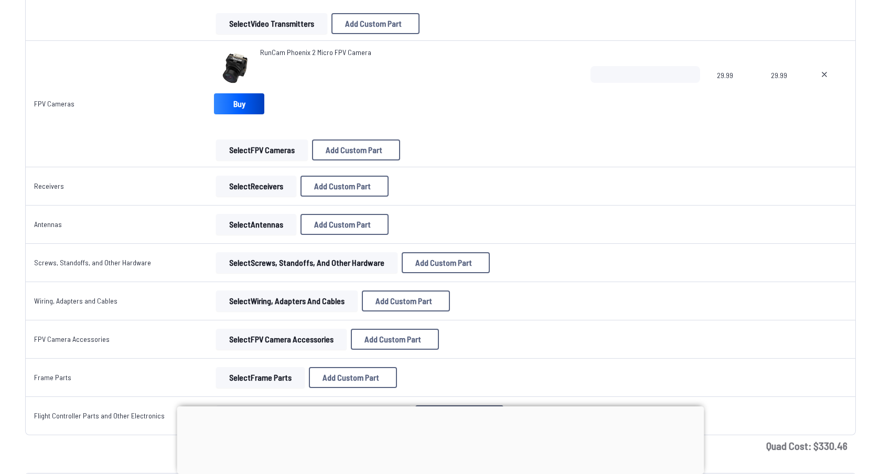
click at [258, 183] on button "Select Receivers" at bounding box center [256, 186] width 80 height 21
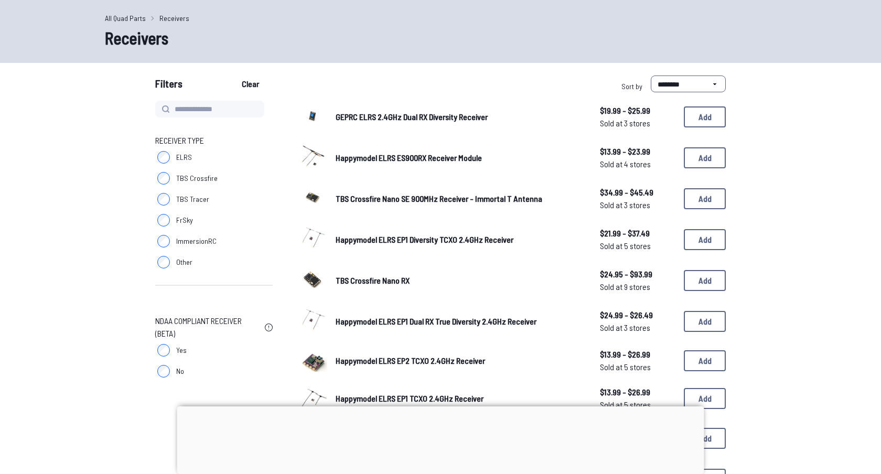
scroll to position [41, 0]
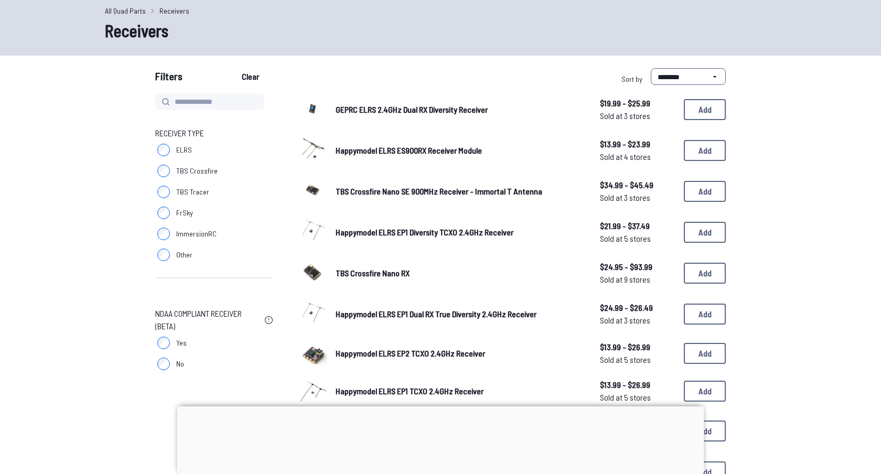
click at [177, 149] on span "ELRS" at bounding box center [184, 150] width 16 height 10
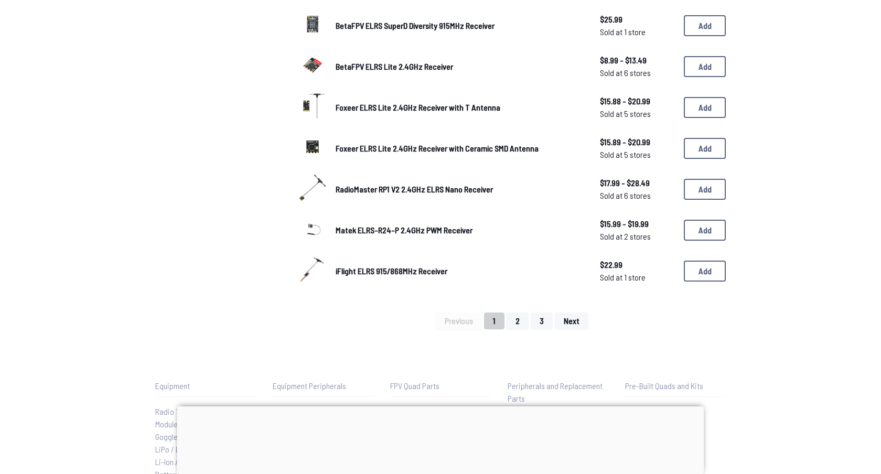
scroll to position [650, 0]
click at [691, 180] on button "Add" at bounding box center [705, 188] width 42 height 21
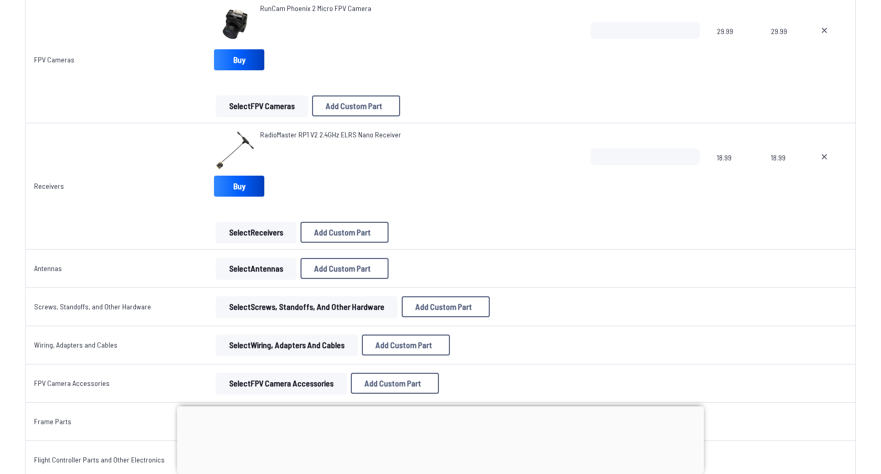
scroll to position [1048, 0]
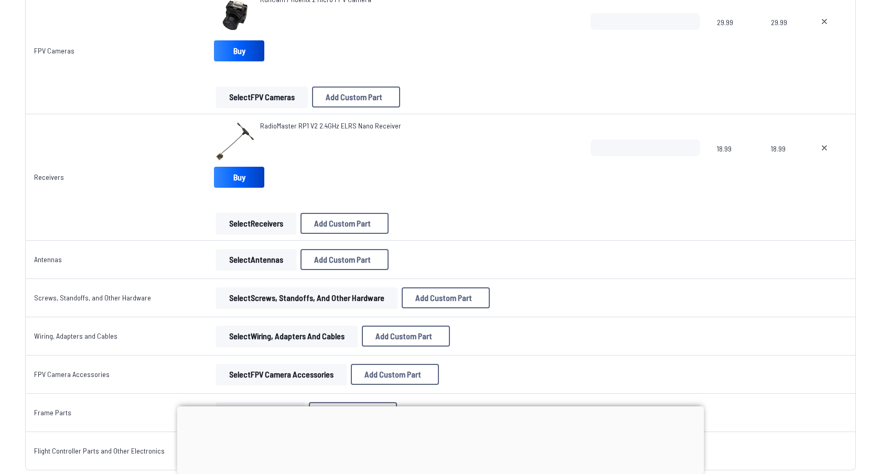
click at [251, 260] on button "Select Antennas" at bounding box center [256, 259] width 80 height 21
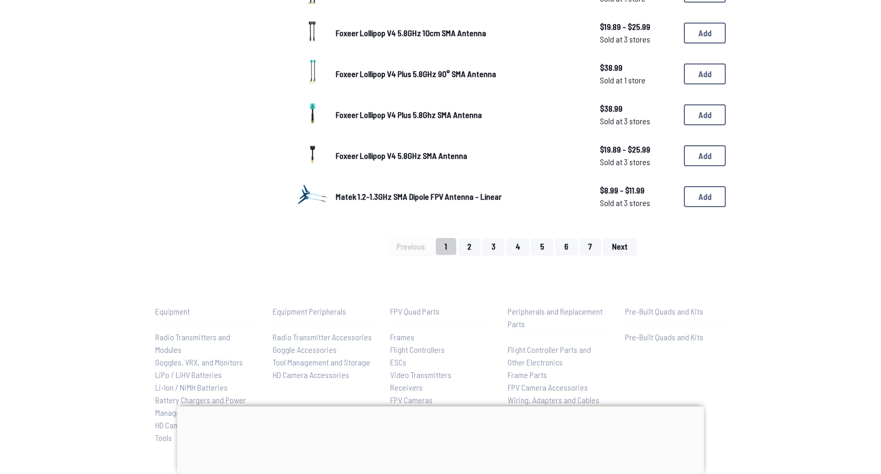
scroll to position [754, 0]
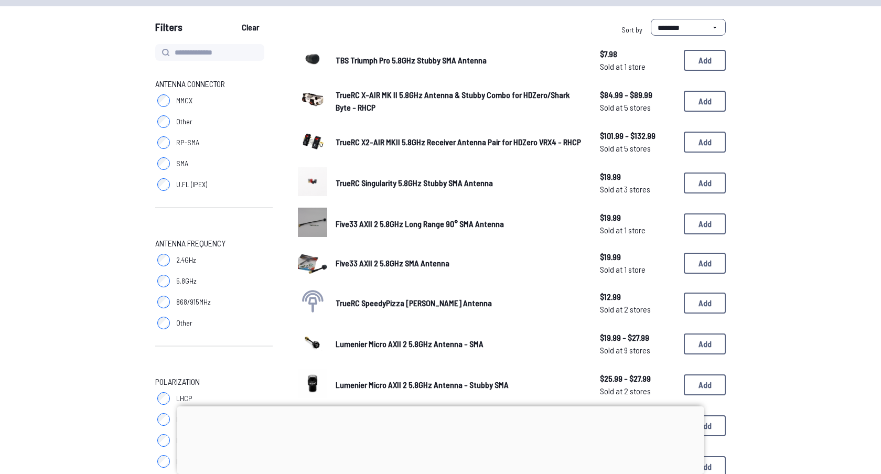
scroll to position [1048, 0]
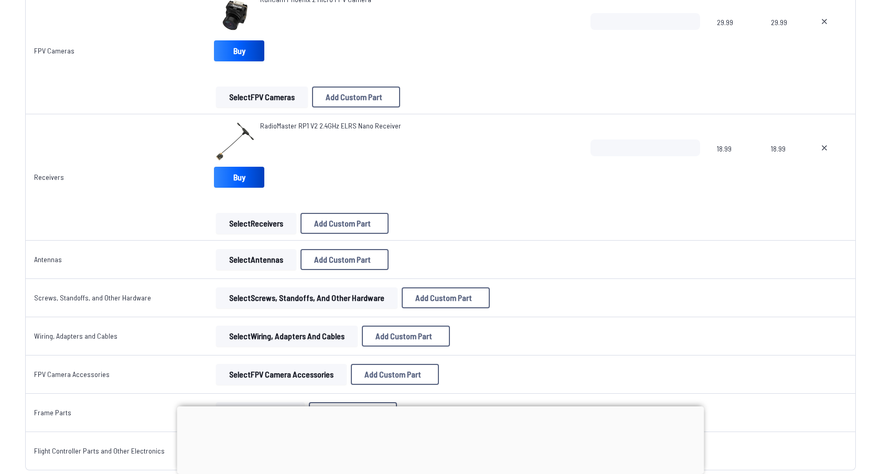
click at [242, 131] on img at bounding box center [235, 142] width 42 height 42
click at [298, 119] on td "RadioMaster RP1 V2 2.4GHz ELRS Nano Receiver Buy Select Receivers Add Custom Pa…" at bounding box center [394, 177] width 377 height 126
click at [293, 124] on span "RadioMaster RP1 V2 2.4GHz ELRS Nano Receiver" at bounding box center [330, 125] width 141 height 9
click at [232, 177] on link "Buy" at bounding box center [239, 177] width 50 height 21
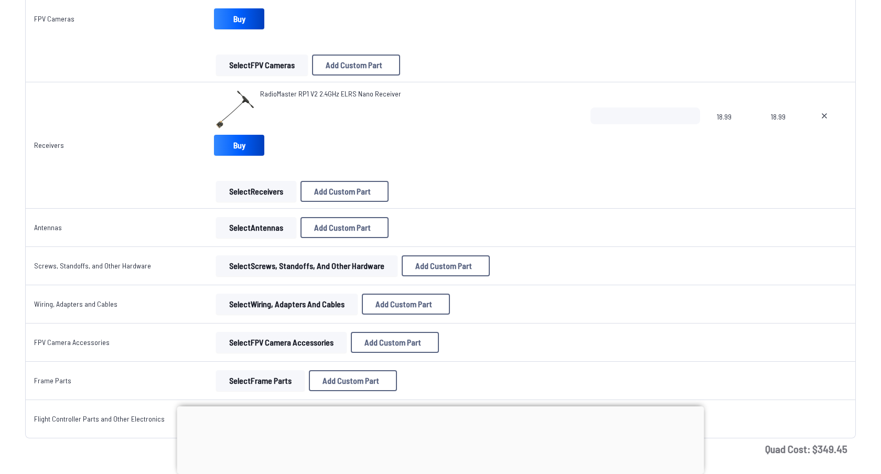
scroll to position [1104, 0]
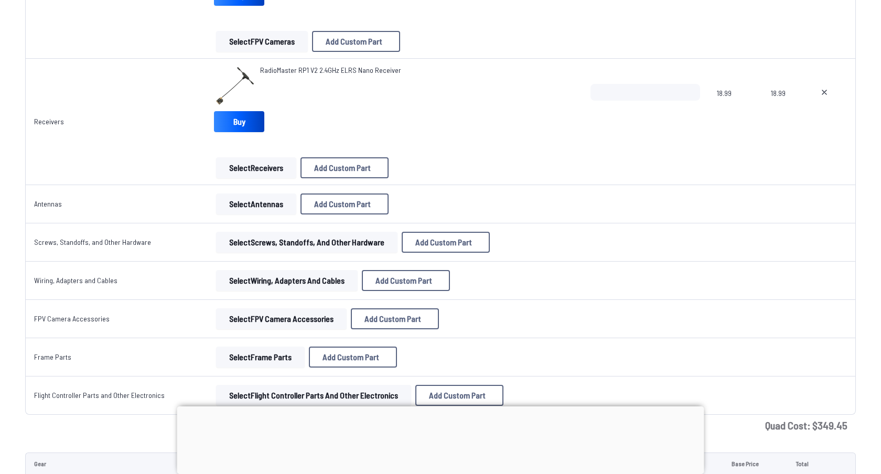
click at [263, 249] on button "Select Screws, Standoffs, and Other Hardware" at bounding box center [306, 242] width 181 height 21
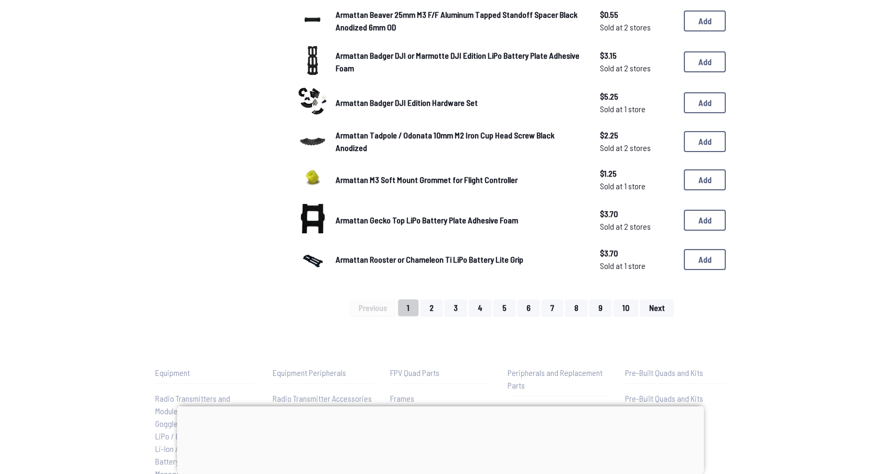
scroll to position [812, 0]
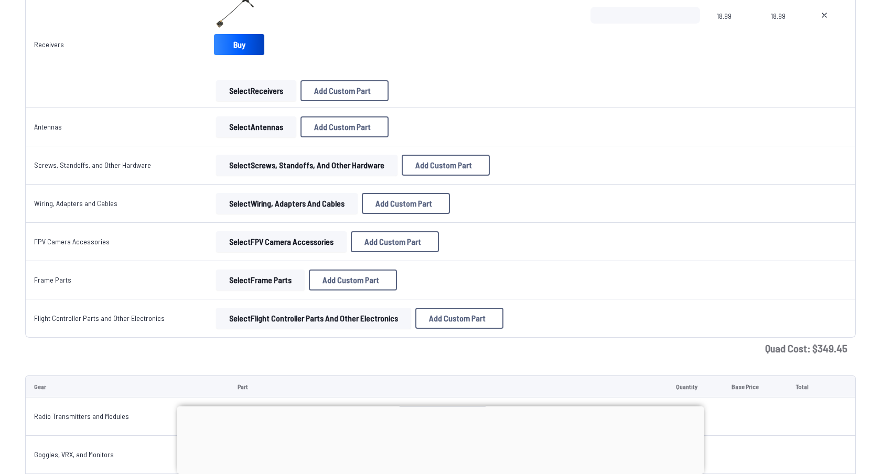
scroll to position [1195, 0]
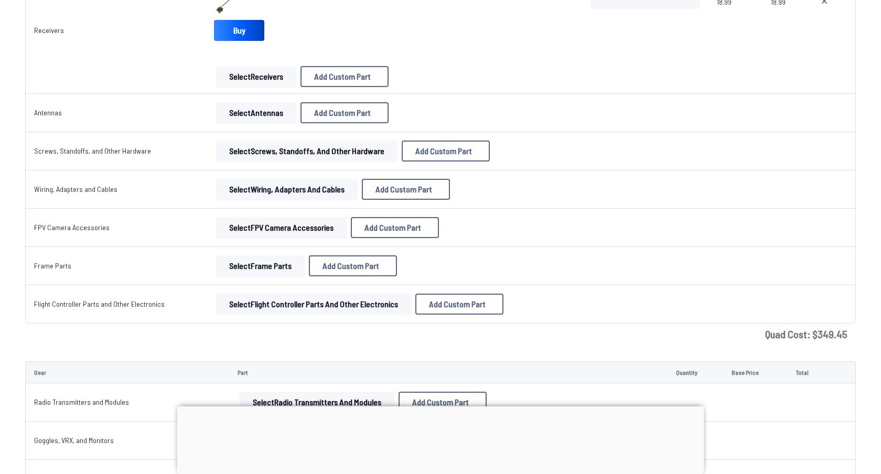
click at [247, 266] on button "Select Frame Parts" at bounding box center [260, 265] width 89 height 21
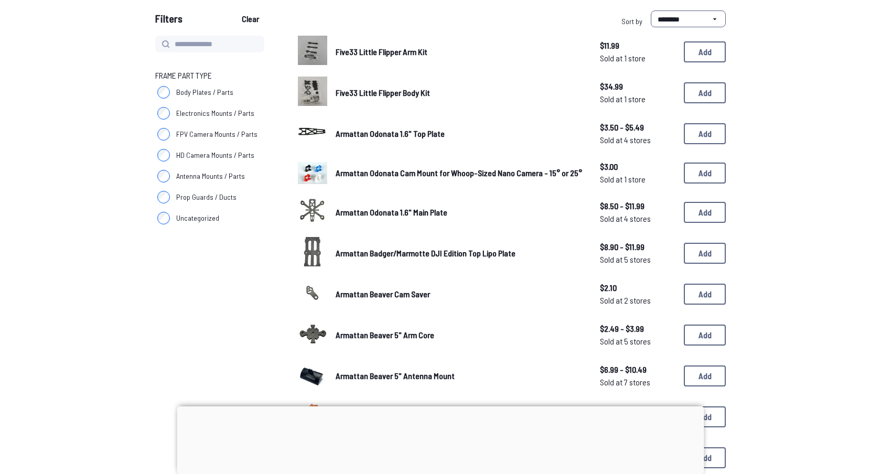
scroll to position [99, 0]
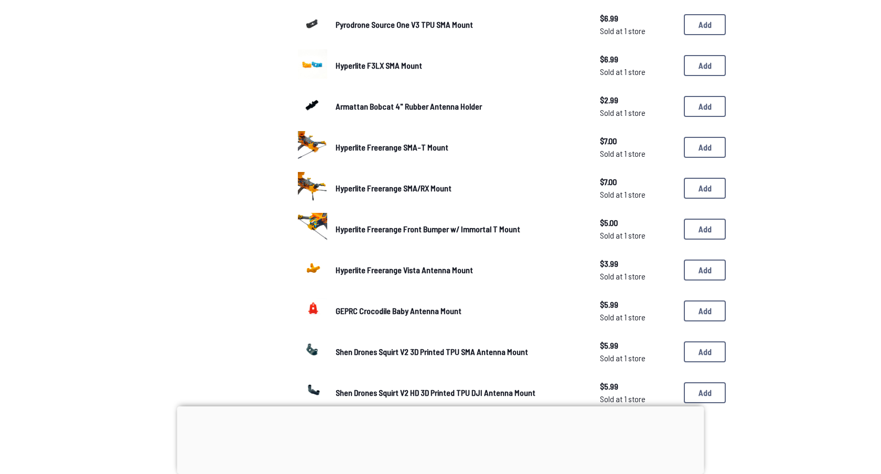
scroll to position [687, 0]
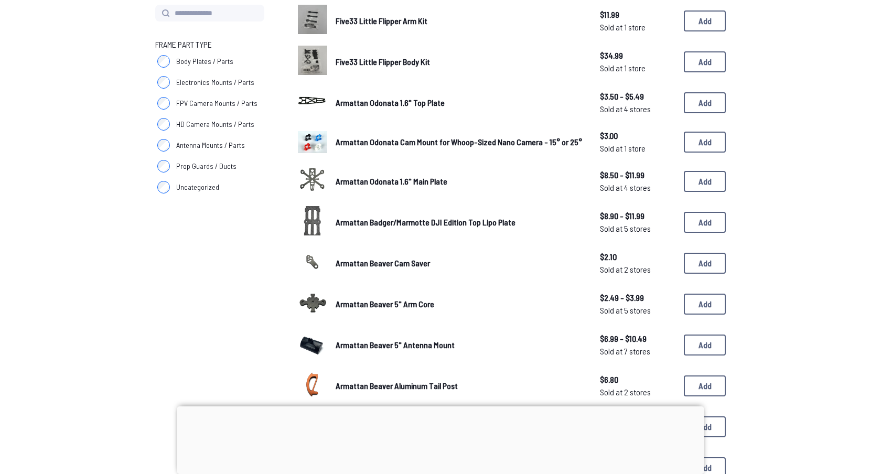
scroll to position [157, 0]
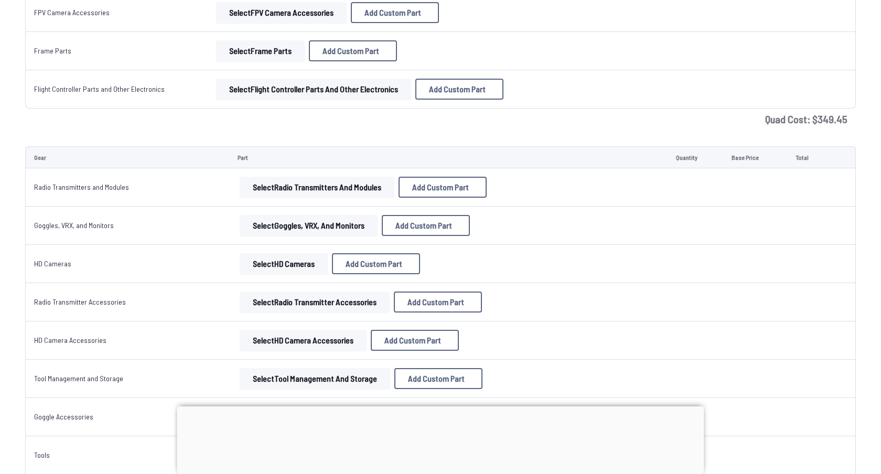
scroll to position [1421, 0]
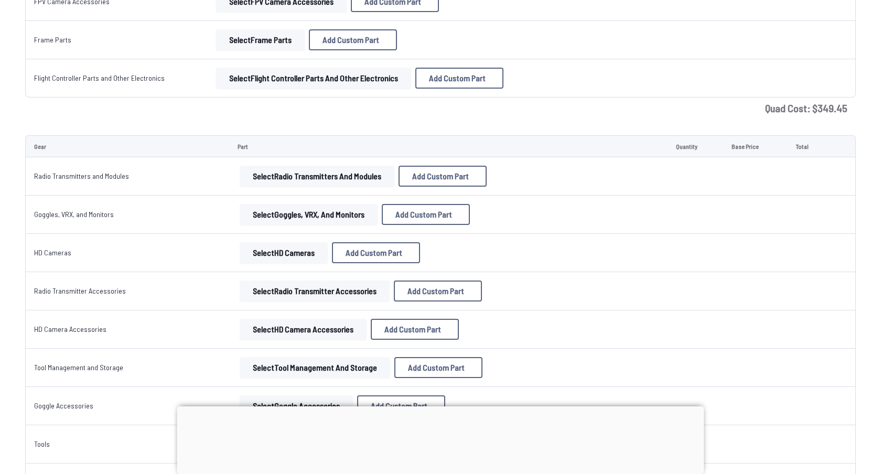
click at [298, 178] on button "Select Radio Transmitters and Modules" at bounding box center [317, 176] width 155 height 21
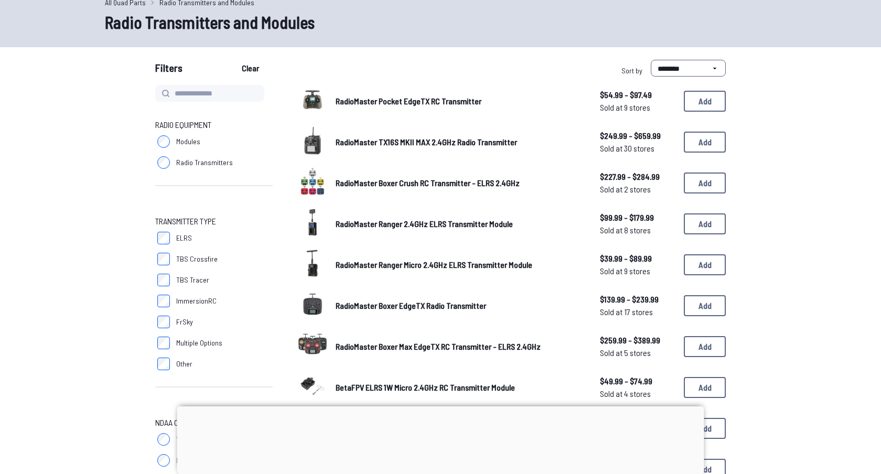
scroll to position [50, 0]
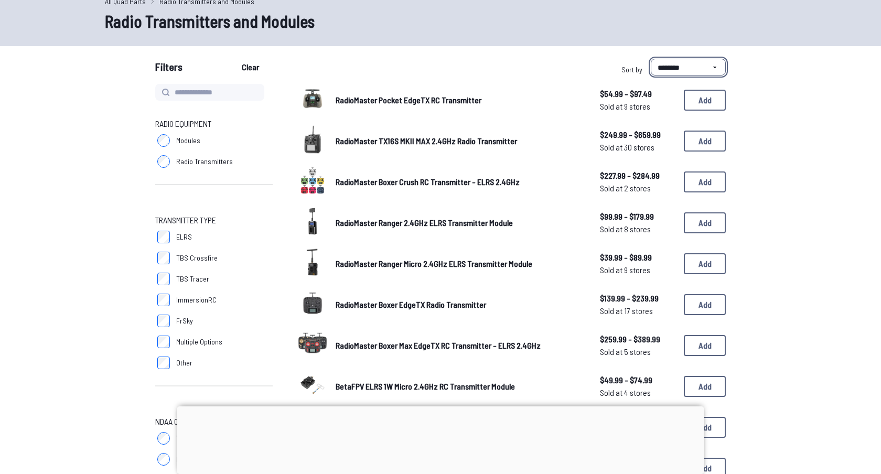
click at [676, 67] on select "**********" at bounding box center [688, 67] width 75 height 17
select select "*********"
click at [651, 59] on select "**********" at bounding box center [688, 67] width 75 height 17
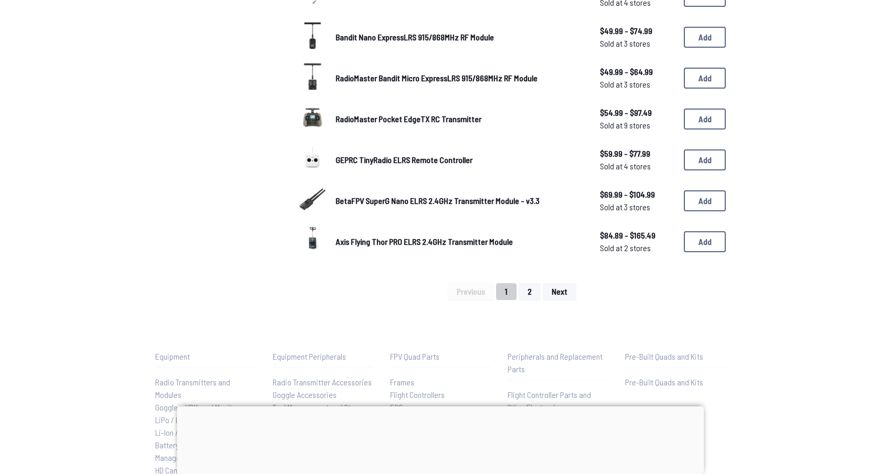
scroll to position [689, 0]
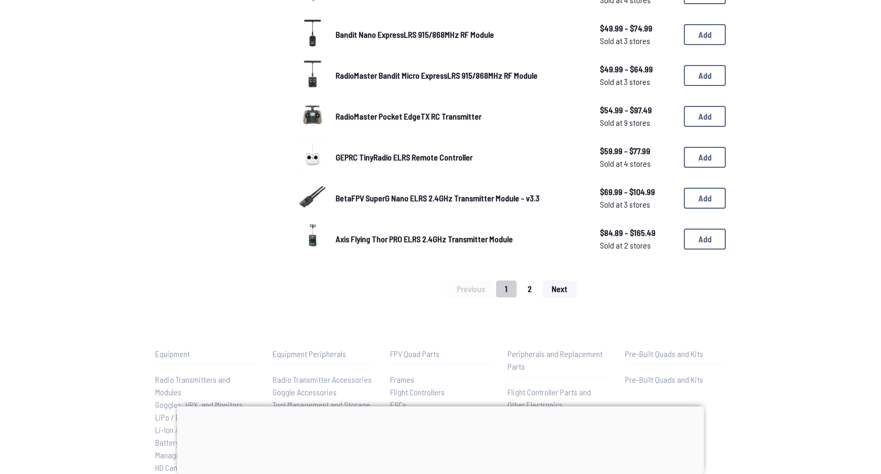
click at [527, 282] on button "2" at bounding box center [530, 289] width 22 height 17
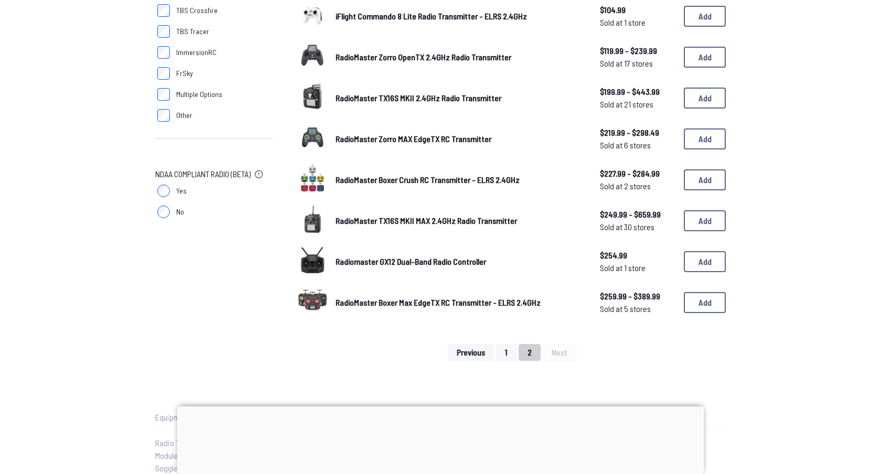
scroll to position [299, 0]
click at [502, 349] on button "1" at bounding box center [506, 351] width 20 height 17
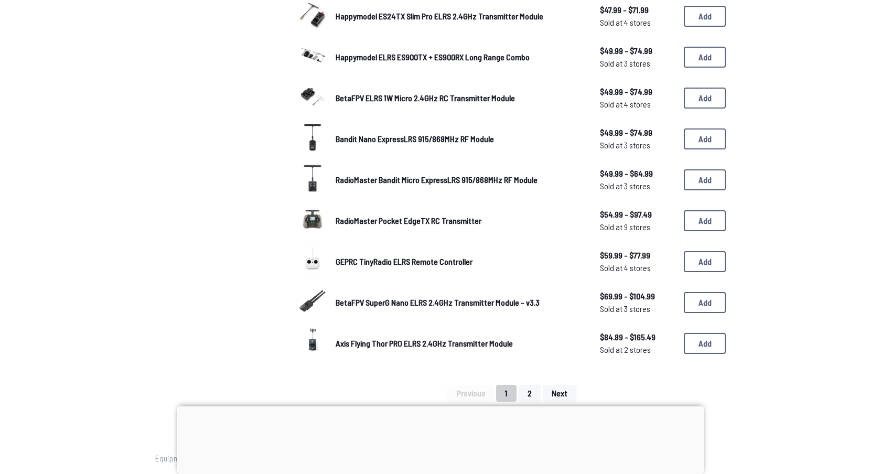
scroll to position [586, 0]
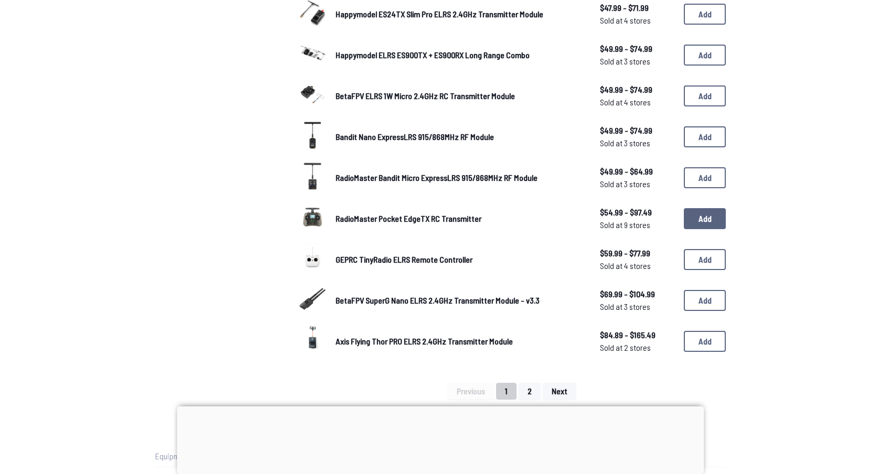
click at [700, 219] on button "Add" at bounding box center [705, 218] width 42 height 21
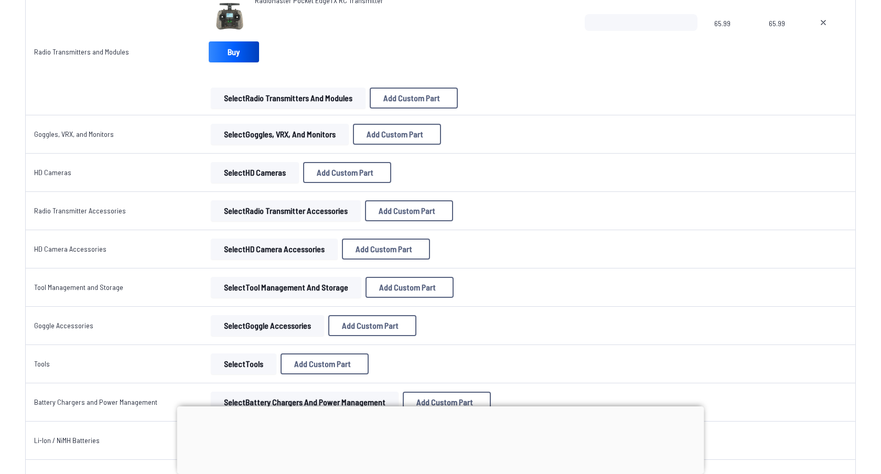
scroll to position [1588, 0]
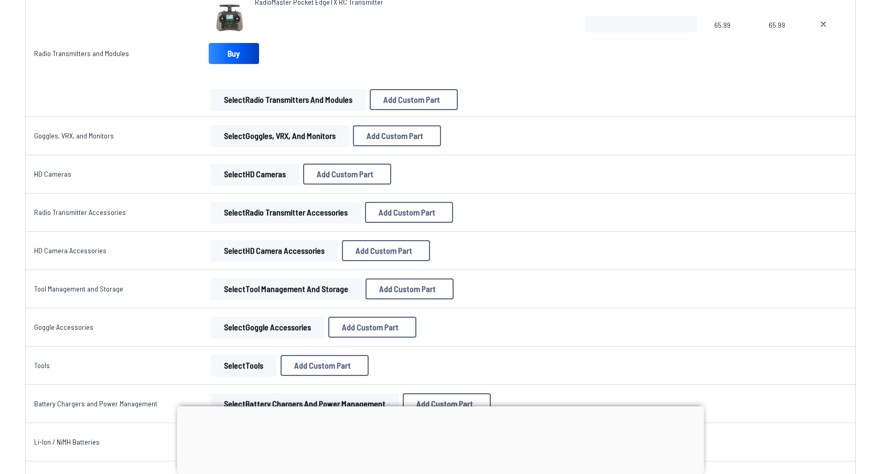
click at [255, 133] on button "Select Goggles, VRX, and Monitors" at bounding box center [280, 135] width 138 height 21
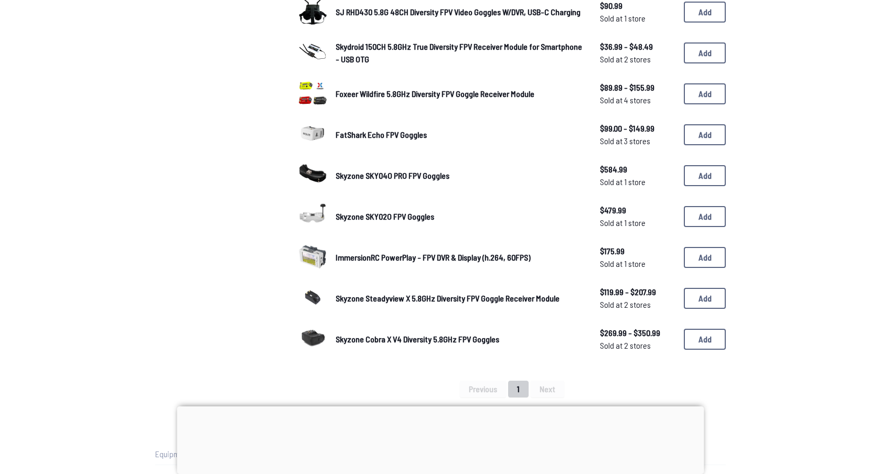
scroll to position [467, 0]
click at [699, 331] on button "Add" at bounding box center [705, 338] width 42 height 21
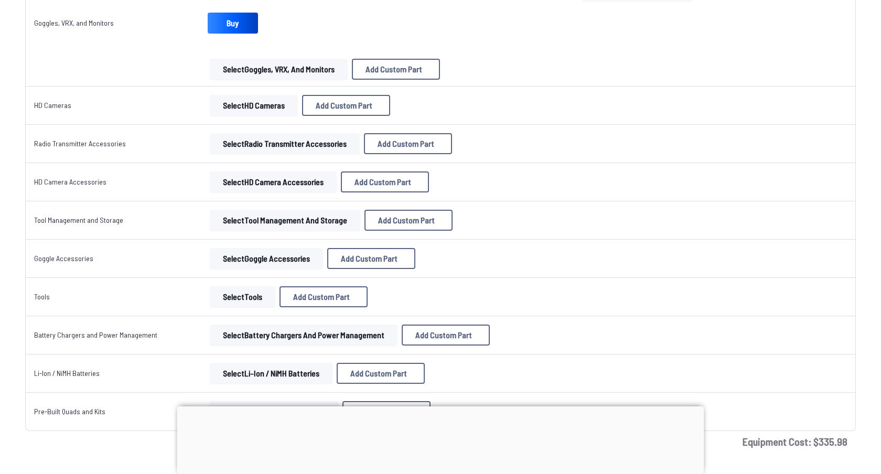
scroll to position [1749, 0]
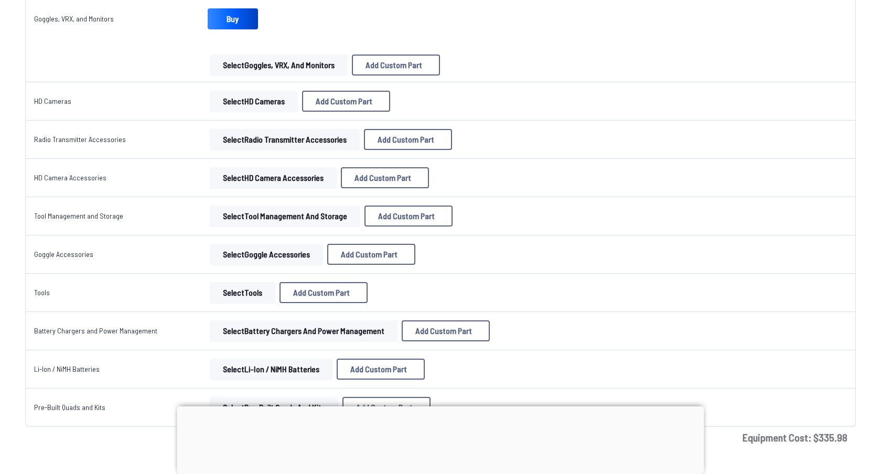
click at [234, 254] on button "Select Goggle Accessories" at bounding box center [266, 254] width 113 height 21
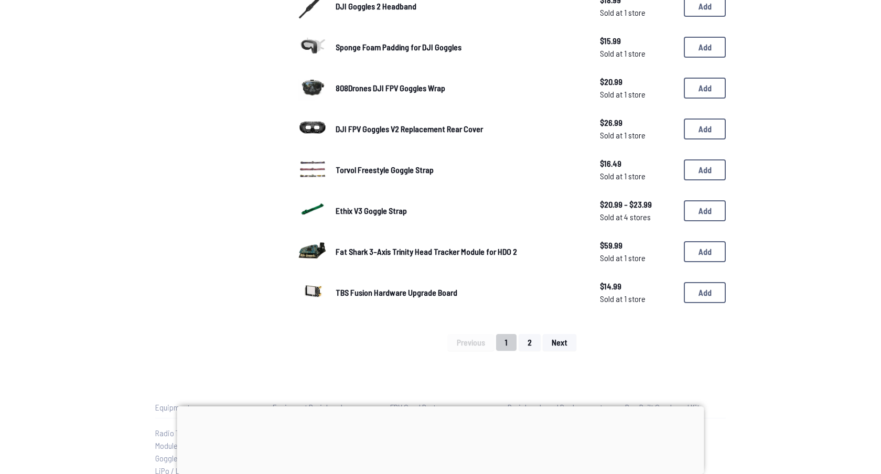
scroll to position [636, 0]
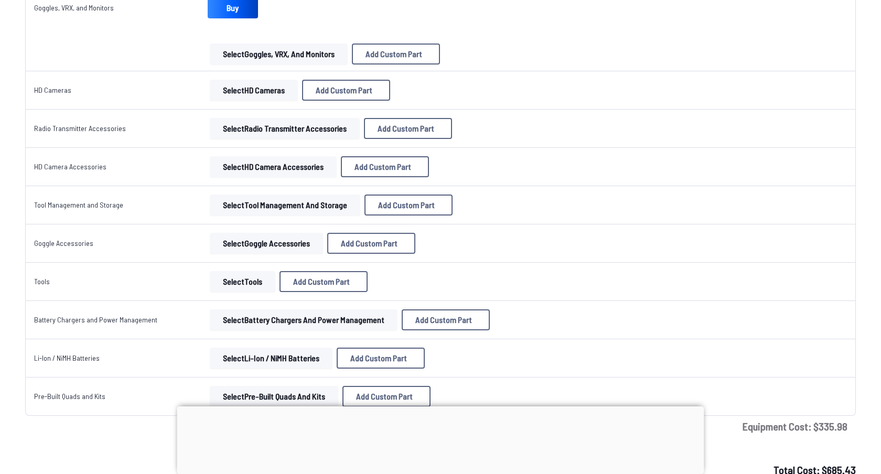
scroll to position [1762, 0]
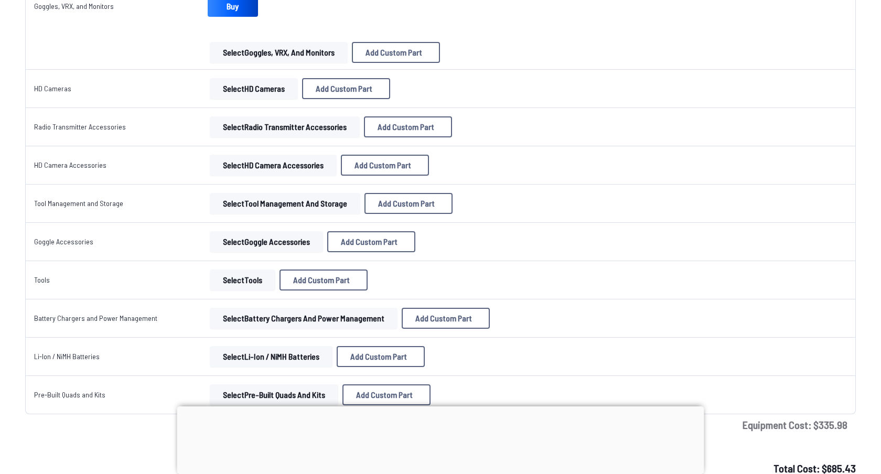
click at [239, 202] on button "Select Tool Management and Storage" at bounding box center [285, 203] width 151 height 21
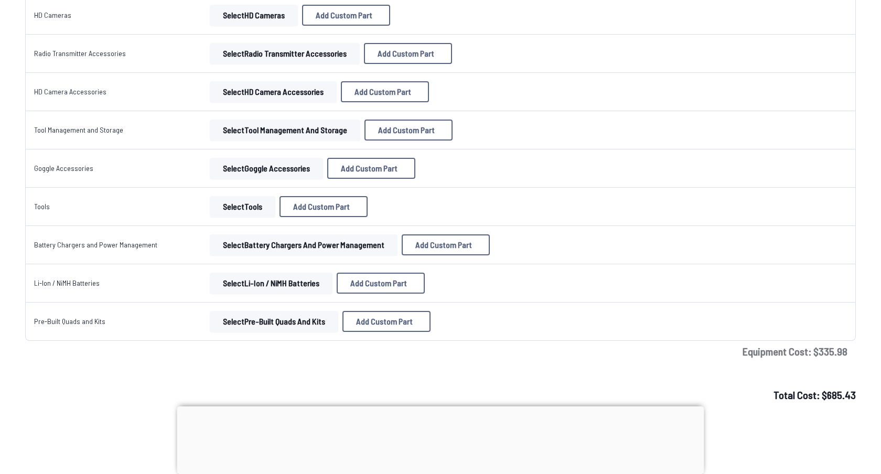
scroll to position [1836, 0]
click at [250, 241] on button "Select Battery Chargers and Power Management" at bounding box center [304, 243] width 188 height 21
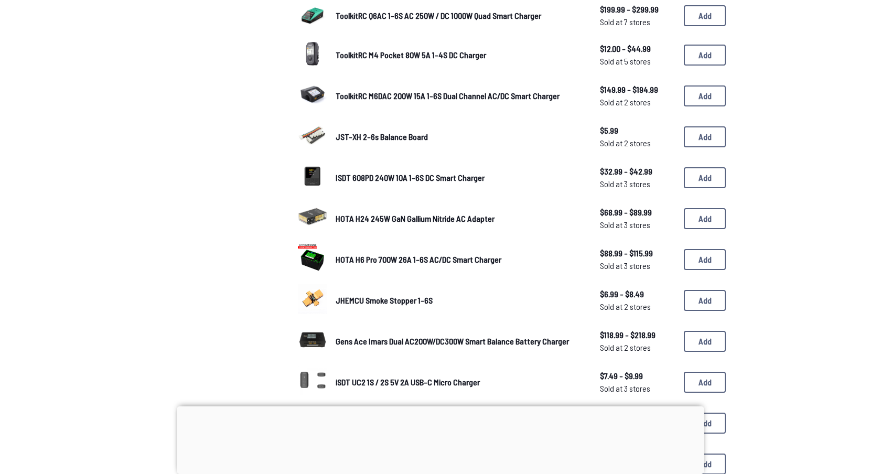
scroll to position [347, 0]
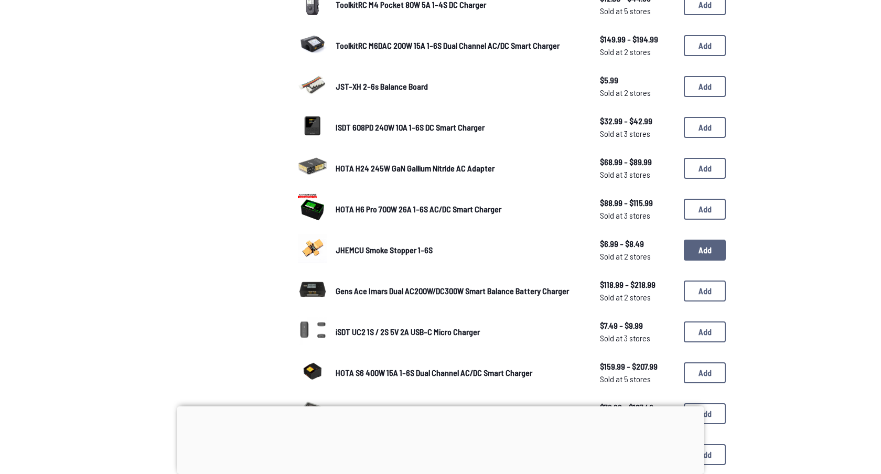
click at [709, 246] on button "Add" at bounding box center [705, 250] width 42 height 21
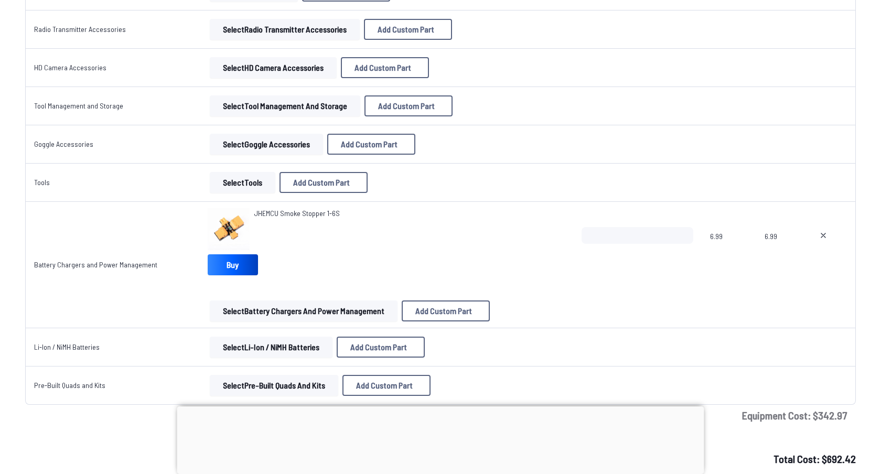
scroll to position [1878, 0]
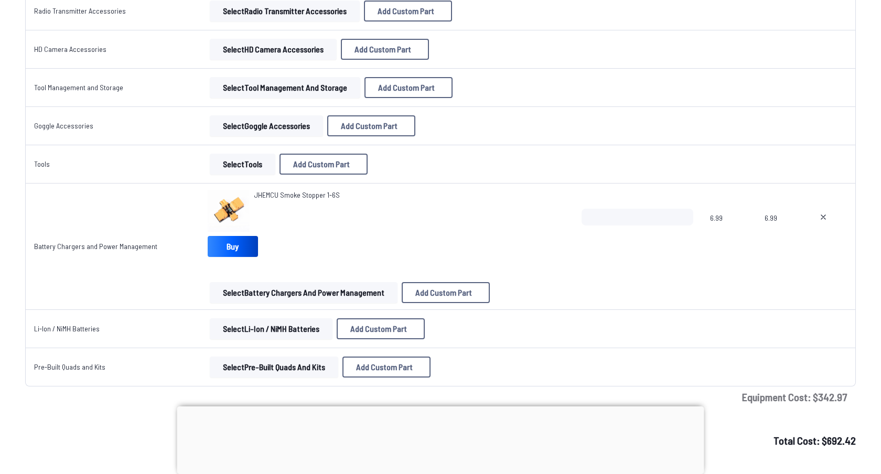
click at [241, 299] on button "Select Battery Chargers and Power Management" at bounding box center [304, 292] width 188 height 21
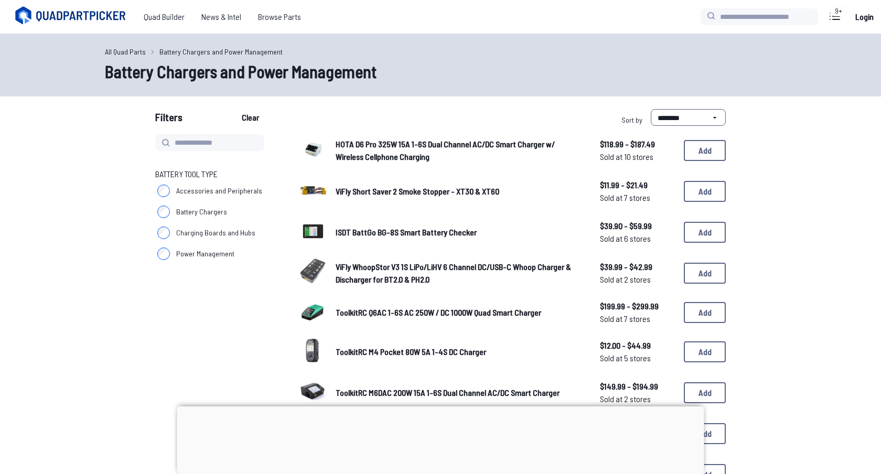
click at [210, 213] on span "Battery Chargers" at bounding box center [201, 212] width 51 height 10
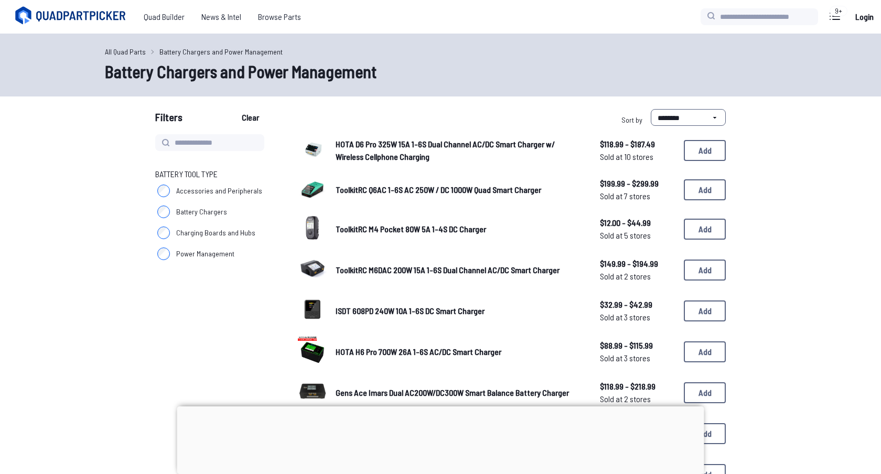
click at [400, 224] on span "ToolkitRC M4 Pocket 80W 5A 1-4S DC Charger" at bounding box center [411, 229] width 151 height 10
click at [305, 224] on img at bounding box center [312, 227] width 29 height 29
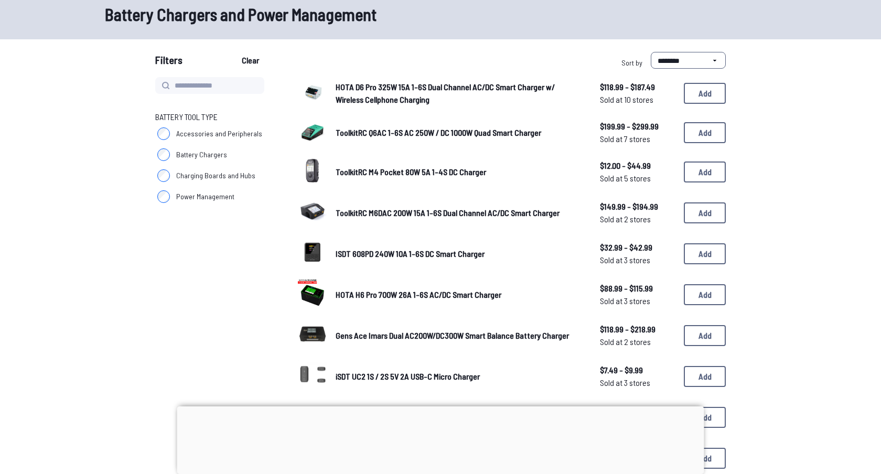
scroll to position [59, 0]
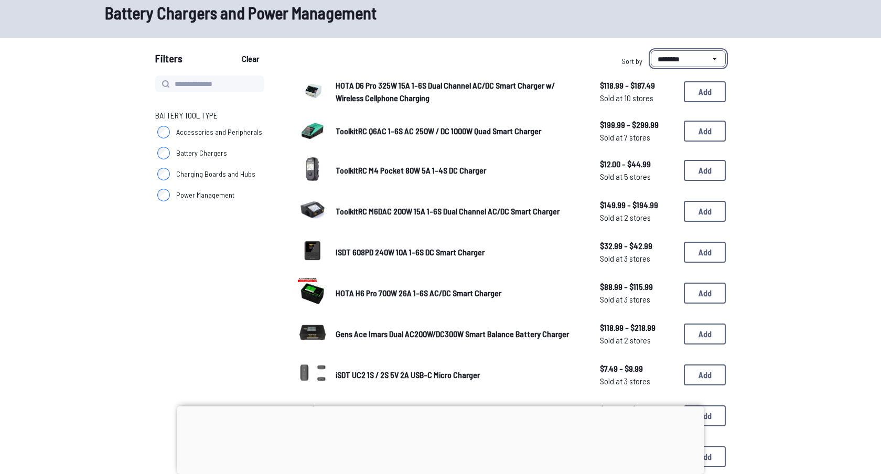
click at [665, 59] on select "**********" at bounding box center [688, 58] width 75 height 17
select select "*********"
click at [651, 50] on select "**********" at bounding box center [688, 58] width 75 height 17
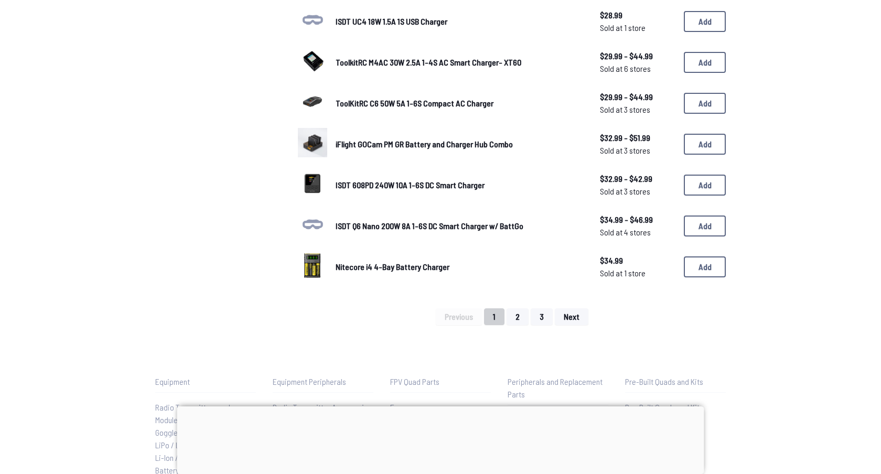
scroll to position [664, 0]
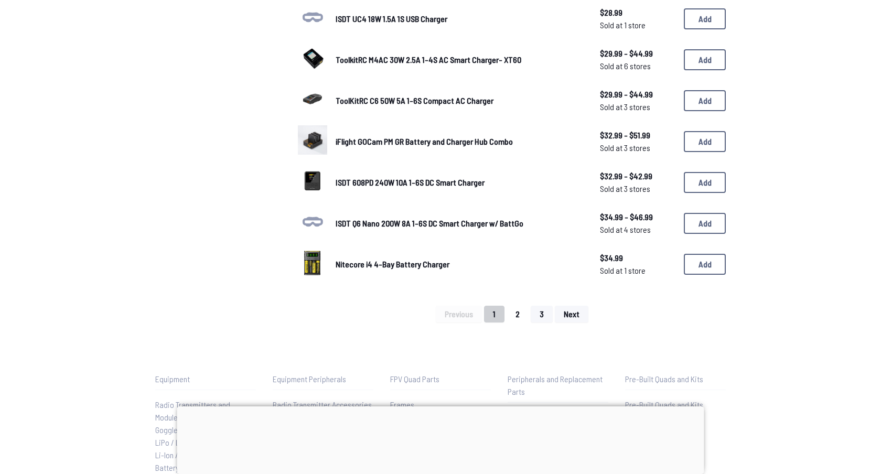
click at [517, 308] on button "2" at bounding box center [518, 314] width 22 height 17
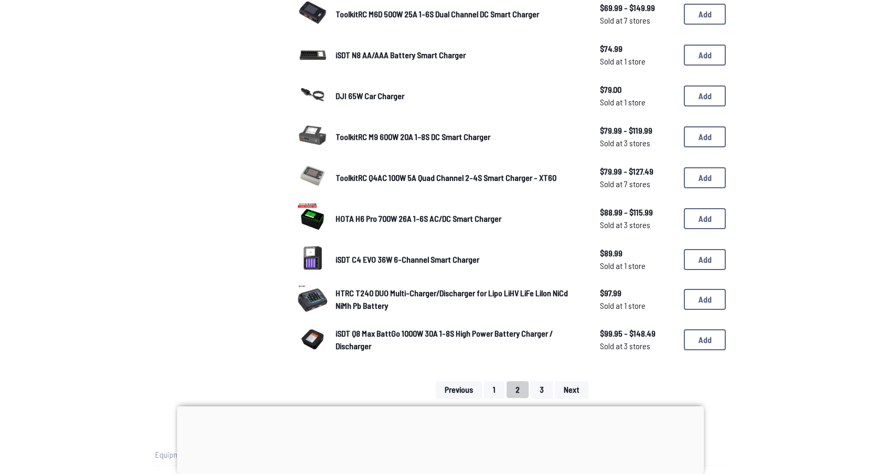
scroll to position [614, 0]
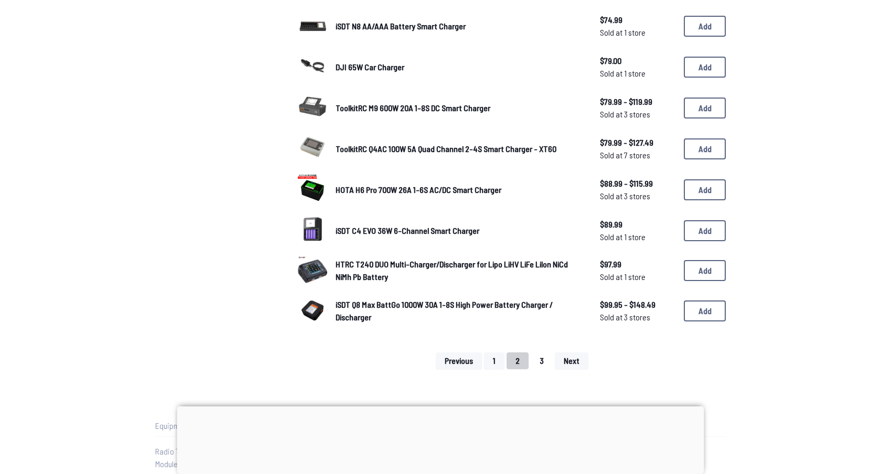
click at [536, 356] on button "3" at bounding box center [542, 360] width 22 height 17
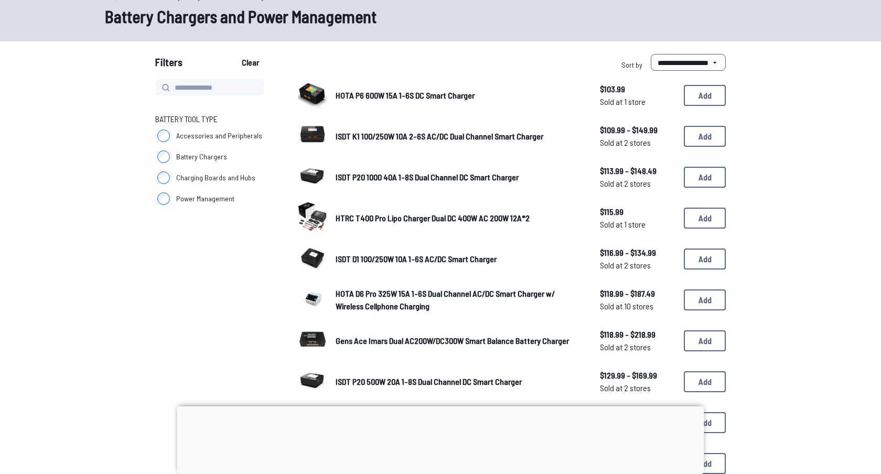
scroll to position [53, 0]
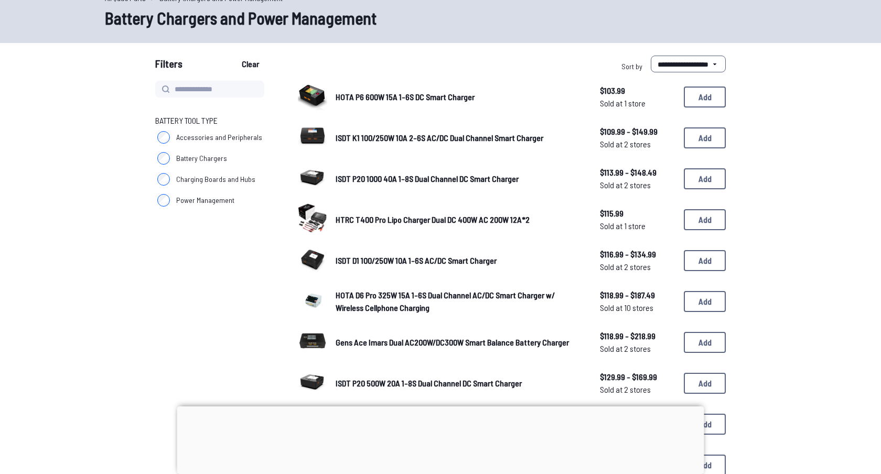
click at [307, 92] on img at bounding box center [312, 95] width 29 height 29
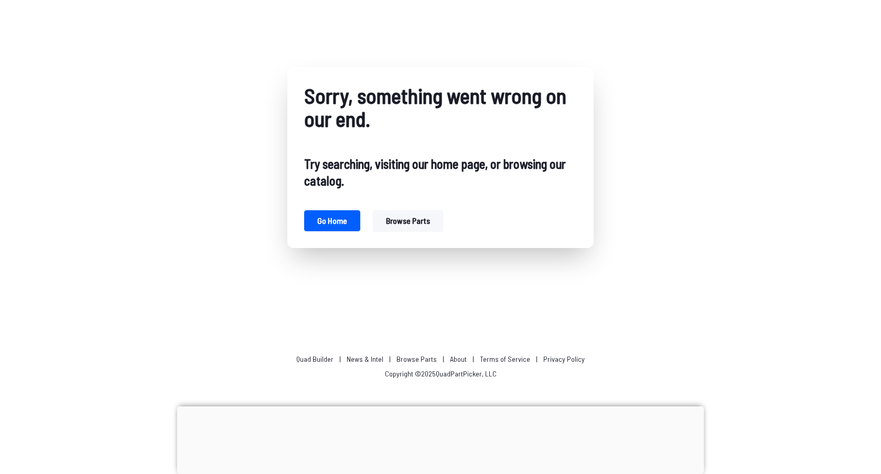
click at [393, 220] on button "Browse parts" at bounding box center [408, 220] width 70 height 21
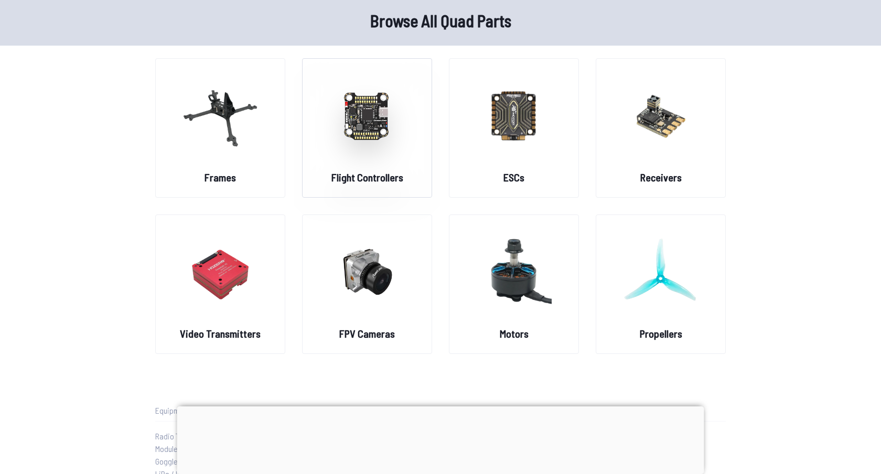
scroll to position [40, 0]
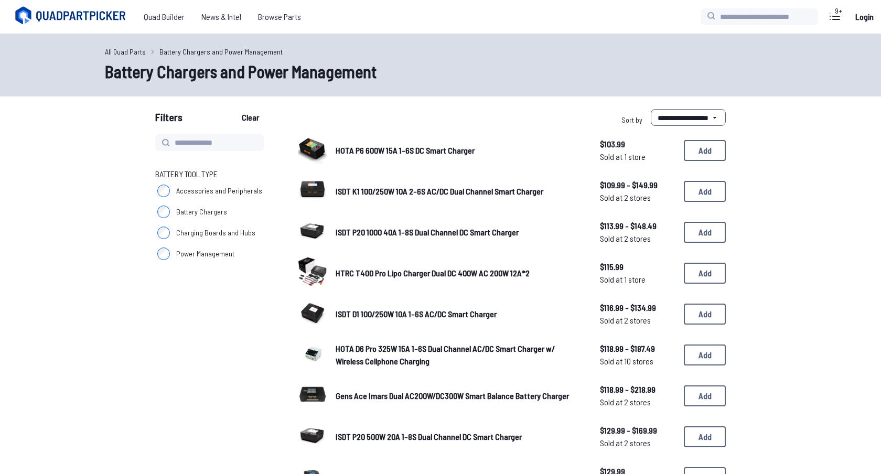
select select "*********"
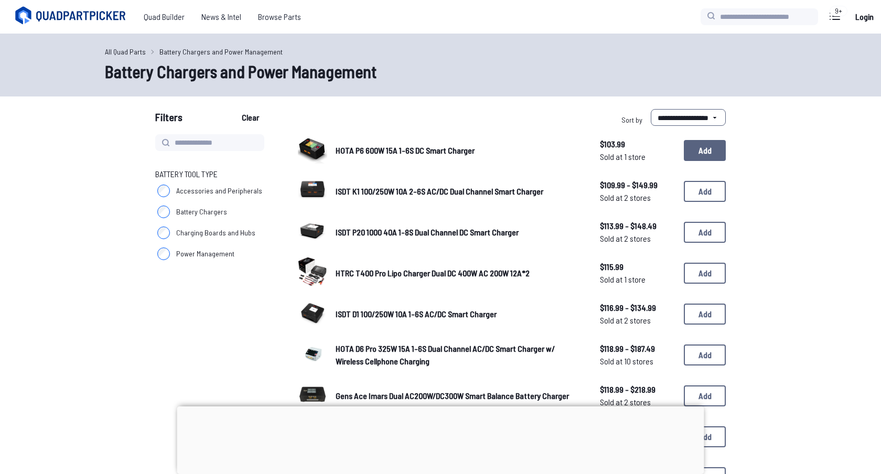
click at [704, 150] on button "Add" at bounding box center [705, 150] width 42 height 21
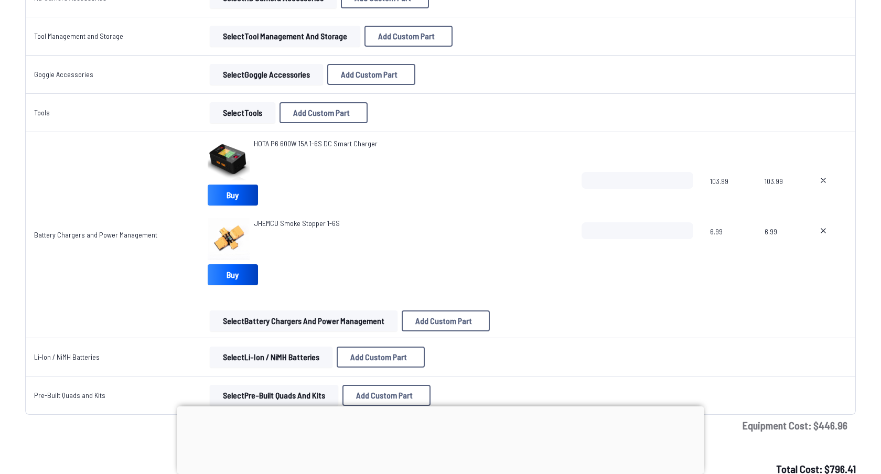
scroll to position [1932, 0]
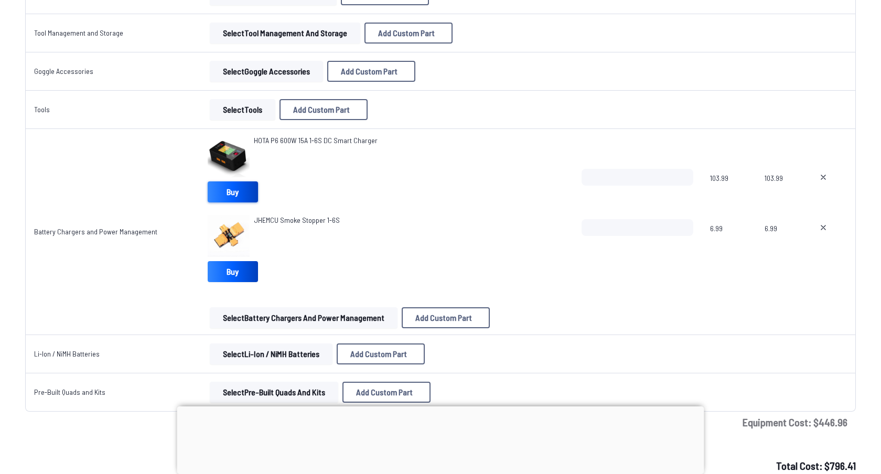
click at [231, 194] on link "Buy" at bounding box center [233, 191] width 50 height 21
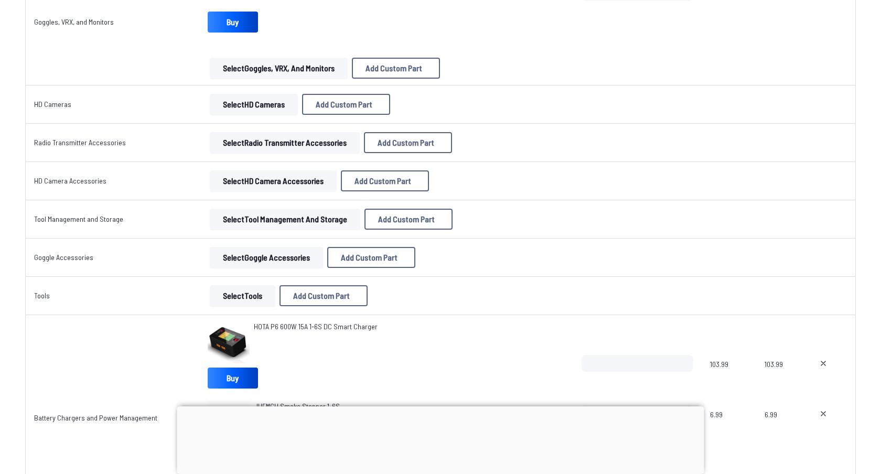
scroll to position [1739, 0]
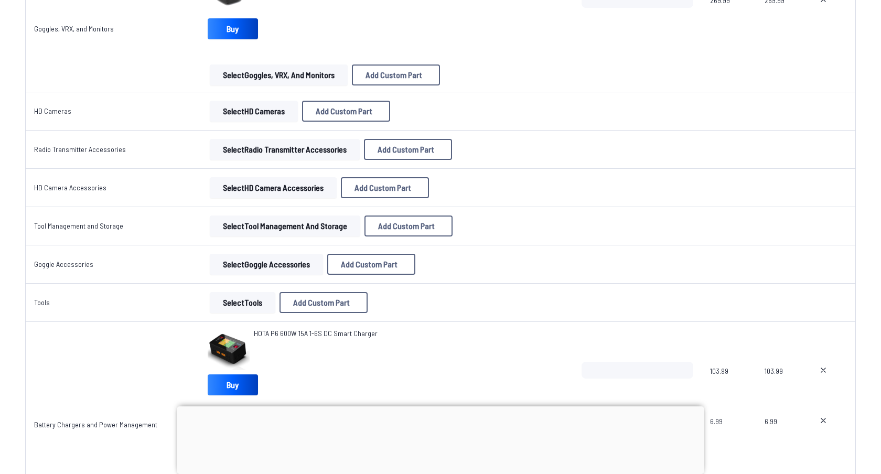
click at [279, 189] on button "Select HD Camera Accessories" at bounding box center [273, 187] width 127 height 21
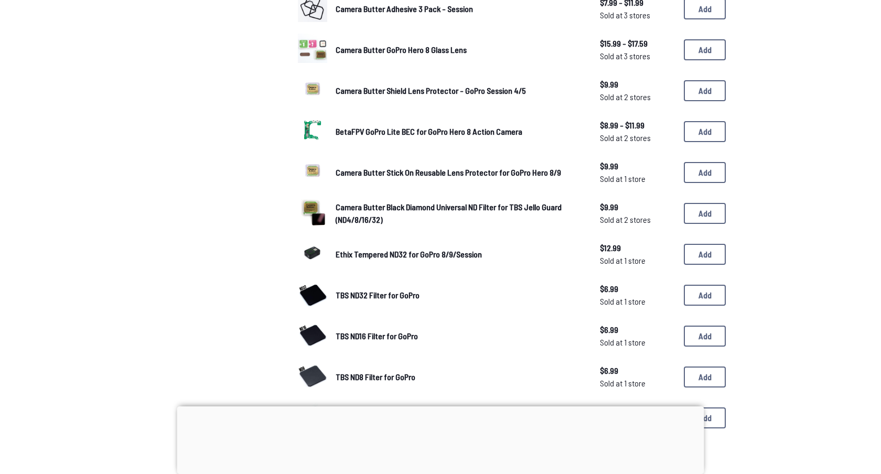
scroll to position [844, 0]
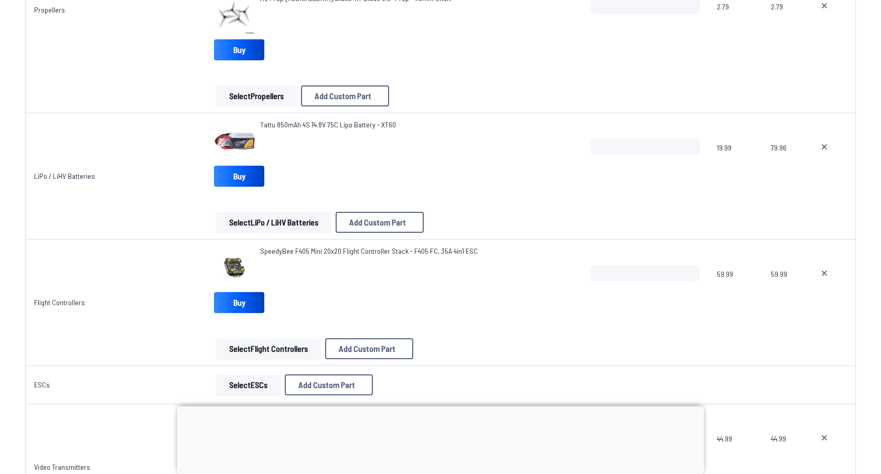
scroll to position [509, 0]
